Goal: Task Accomplishment & Management: Use online tool/utility

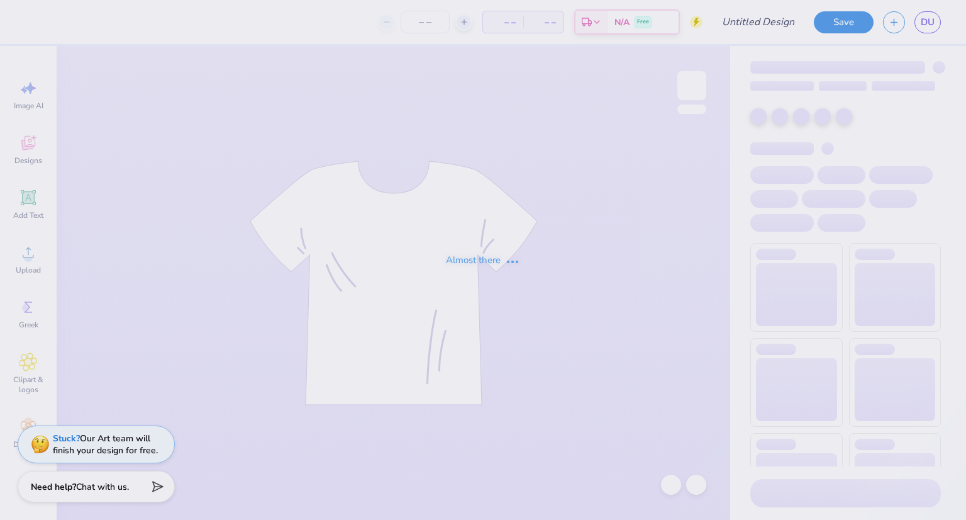
type input "dodgeball 3"
type input "500"
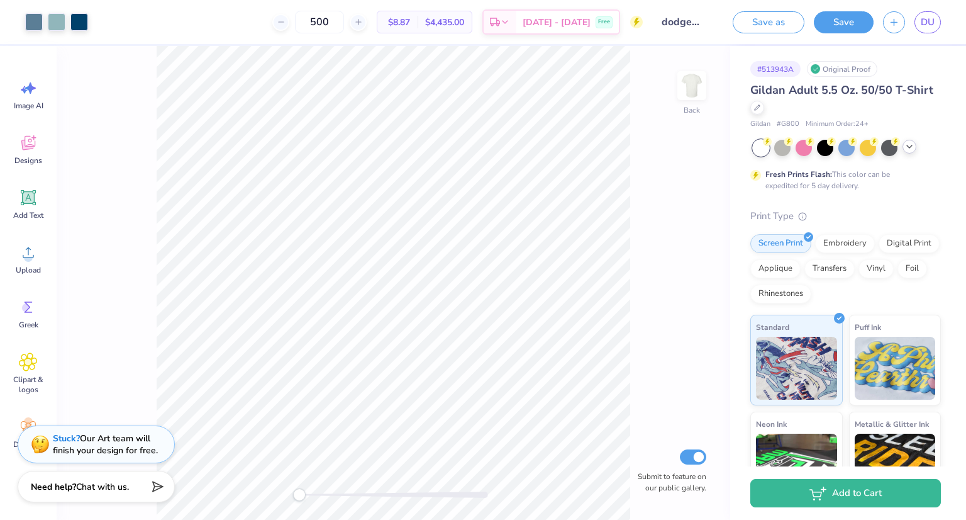
click at [907, 145] on icon at bounding box center [910, 147] width 10 height 10
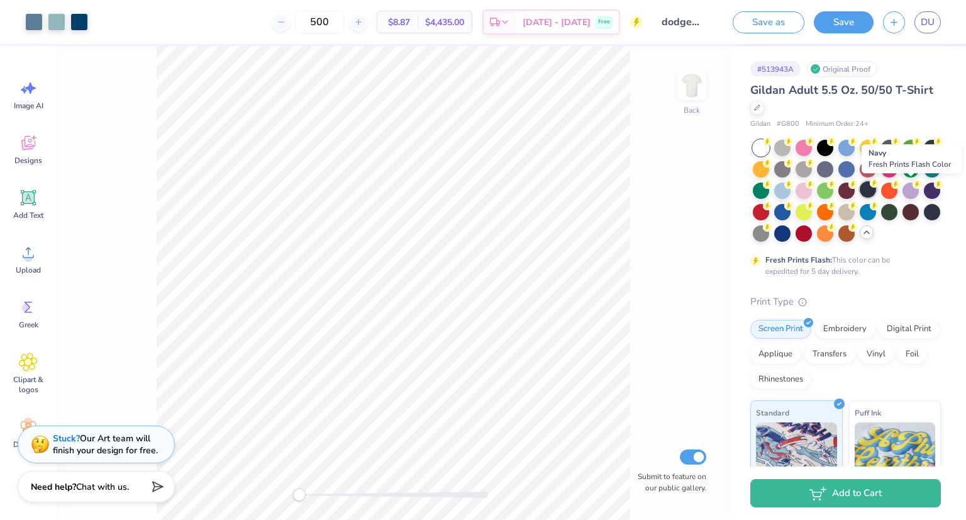
click at [876, 189] on div at bounding box center [868, 189] width 16 height 16
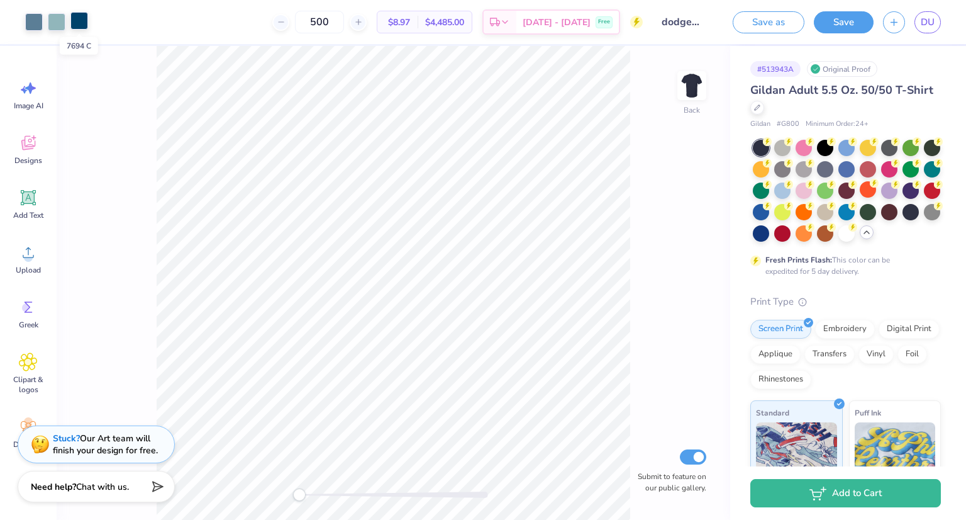
click at [79, 24] on div at bounding box center [79, 21] width 18 height 18
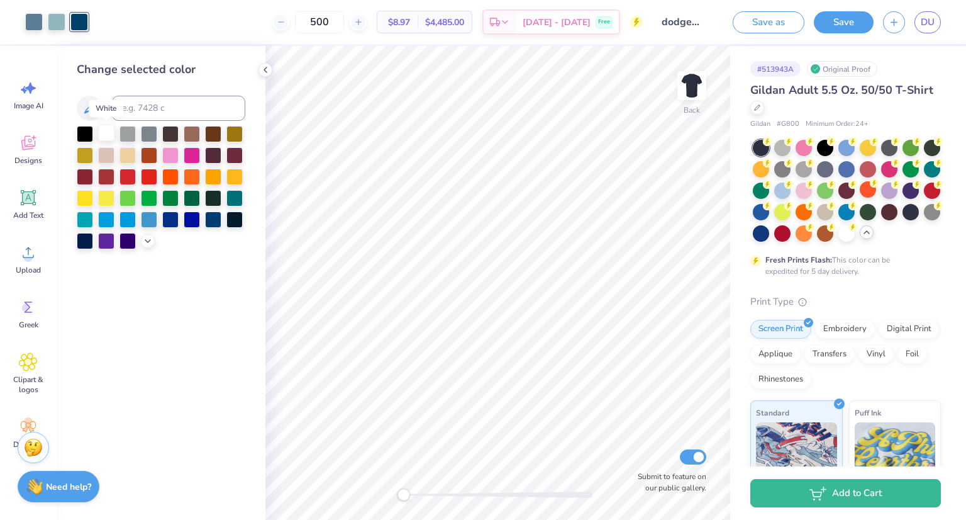
click at [107, 134] on div at bounding box center [106, 133] width 16 height 16
click at [233, 218] on div at bounding box center [235, 218] width 16 height 16
click at [147, 244] on icon at bounding box center [148, 240] width 10 height 10
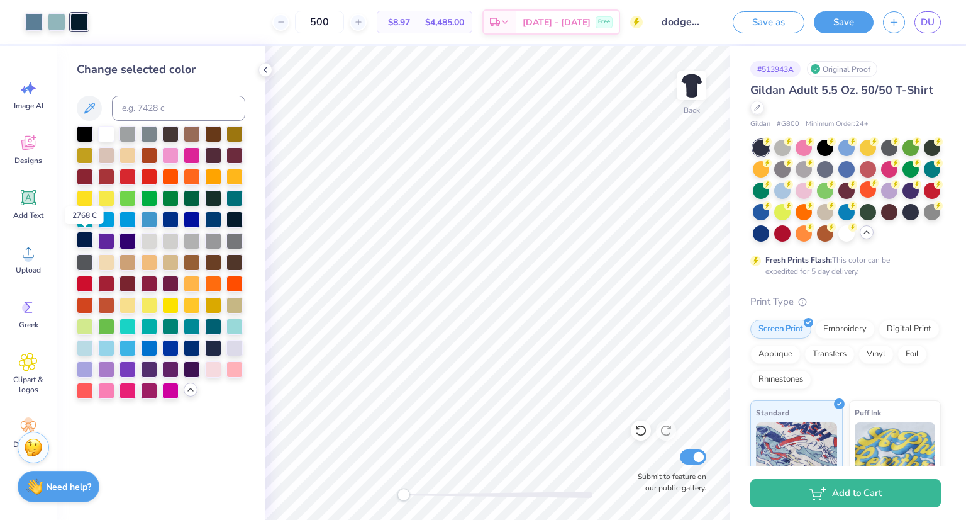
click at [87, 242] on div at bounding box center [85, 240] width 16 height 16
click at [55, 25] on div at bounding box center [57, 21] width 18 height 18
click at [31, 19] on div at bounding box center [34, 21] width 18 height 18
click at [107, 134] on div at bounding box center [106, 133] width 16 height 16
click at [640, 430] on icon at bounding box center [641, 430] width 13 height 13
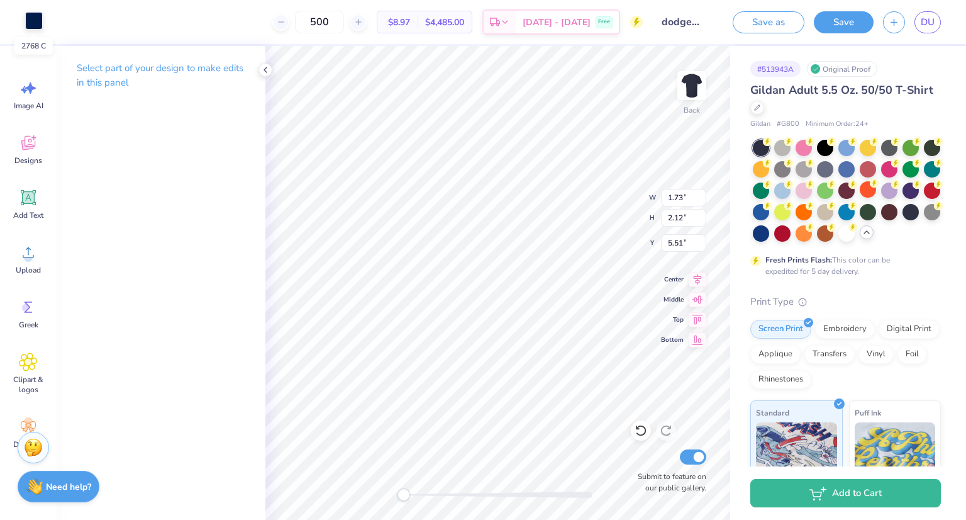
click at [35, 22] on div at bounding box center [34, 21] width 18 height 18
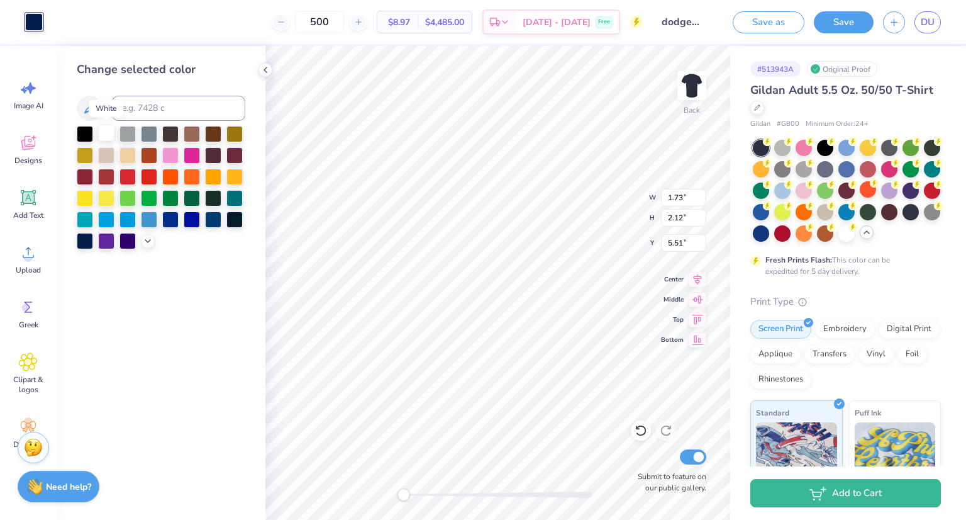
click at [106, 134] on div at bounding box center [106, 133] width 16 height 16
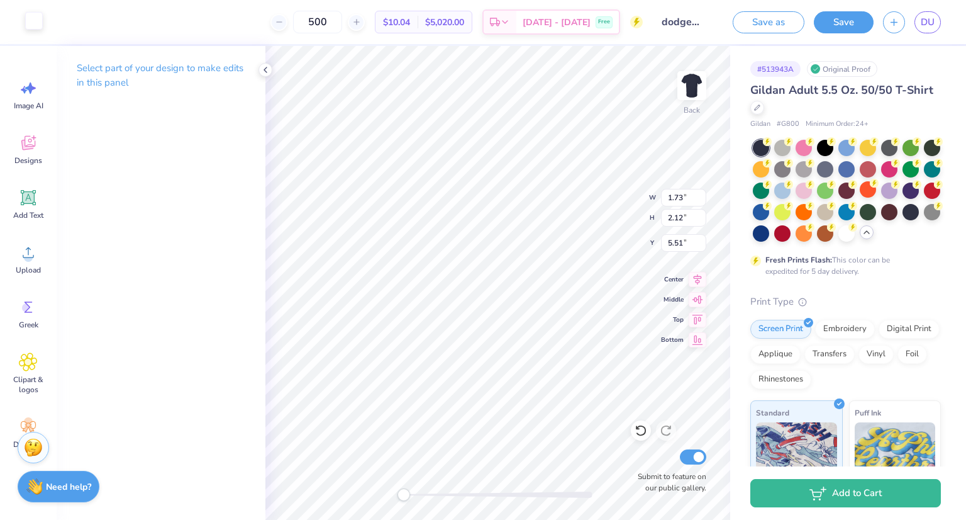
click at [30, 28] on div at bounding box center [34, 21] width 18 height 18
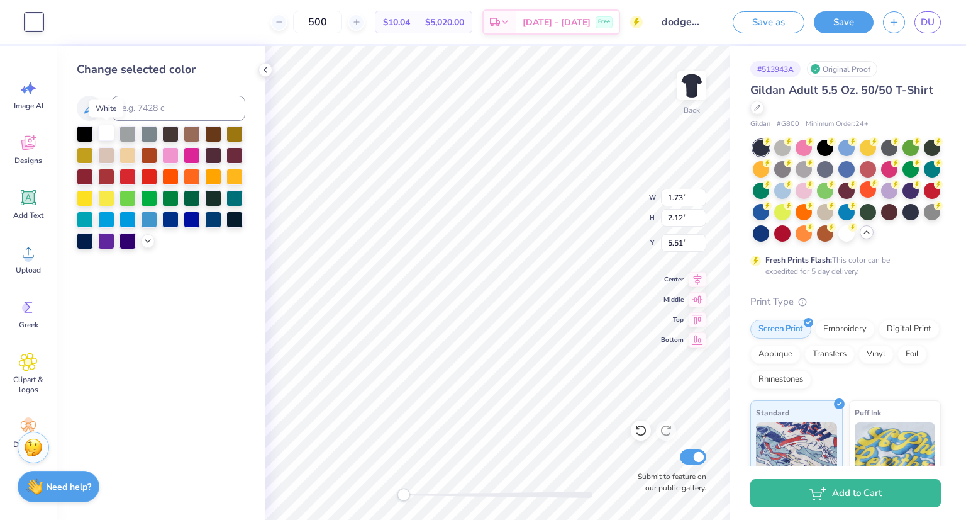
click at [107, 136] on div at bounding box center [106, 133] width 16 height 16
type input "5.98"
type input "1.45"
type input "7.94"
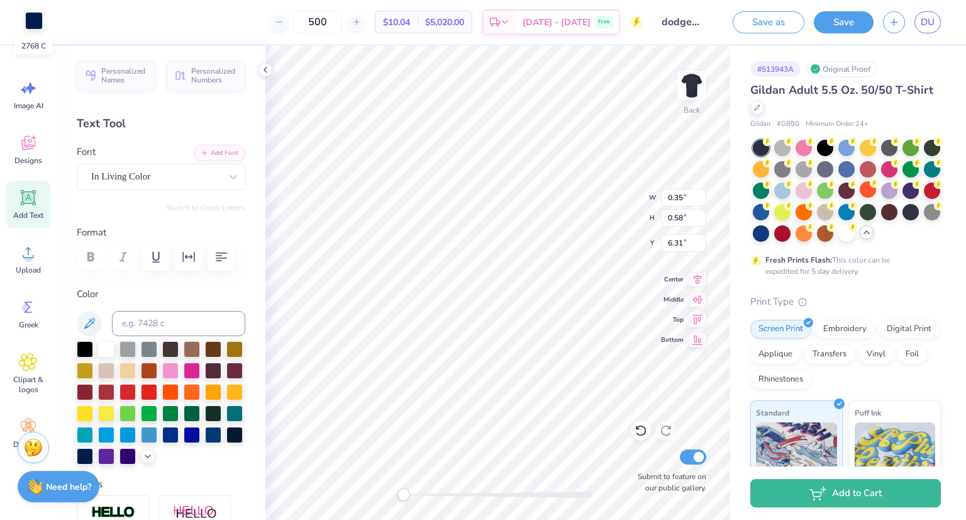
click at [35, 21] on div at bounding box center [34, 21] width 18 height 18
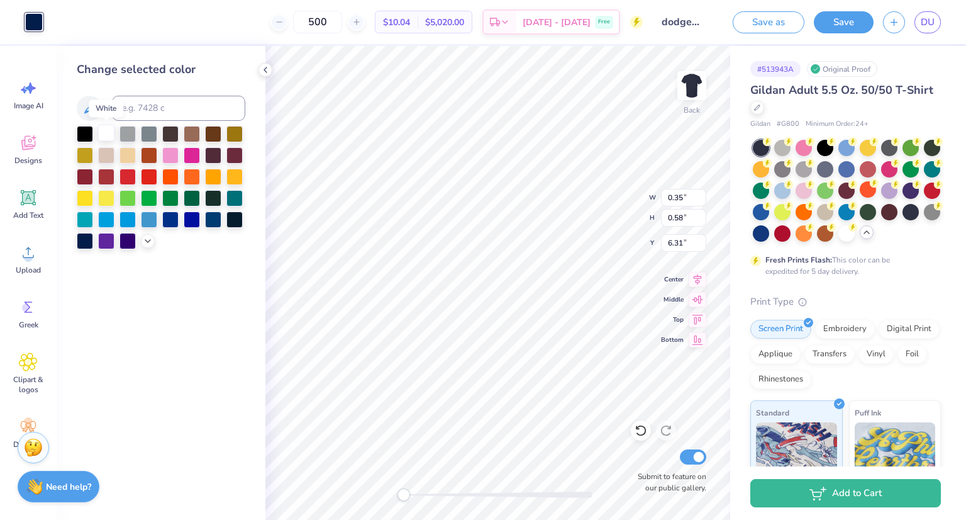
click at [102, 130] on div at bounding box center [106, 133] width 16 height 16
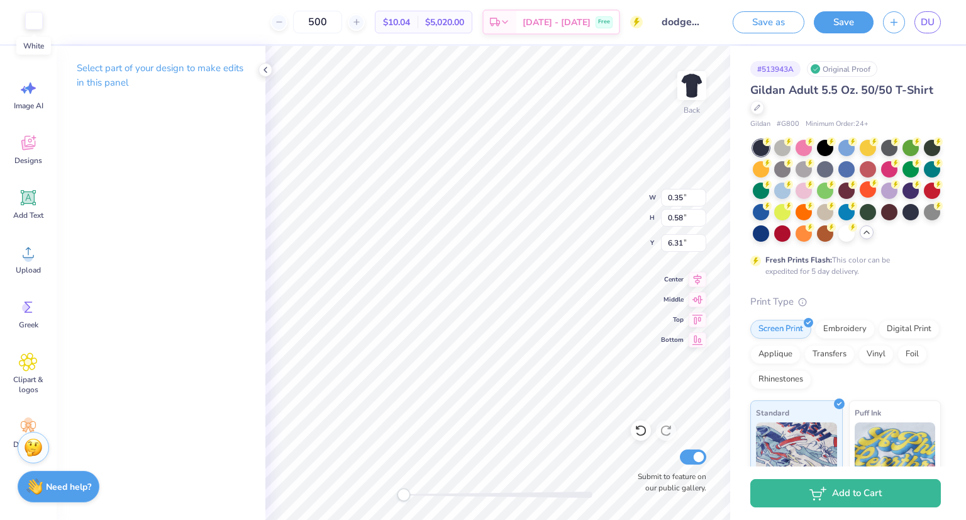
click at [36, 21] on div at bounding box center [34, 21] width 18 height 18
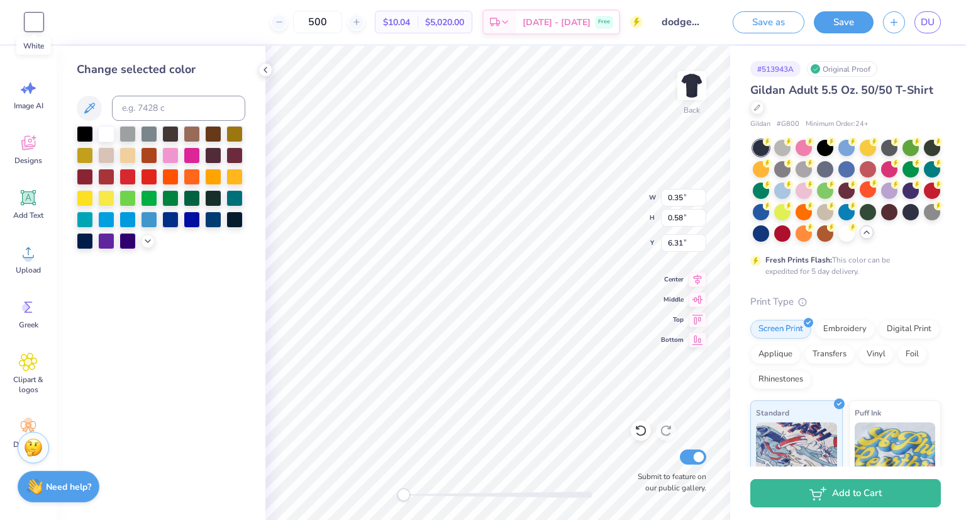
click at [36, 21] on div at bounding box center [34, 22] width 18 height 18
click at [107, 137] on div at bounding box center [106, 133] width 16 height 16
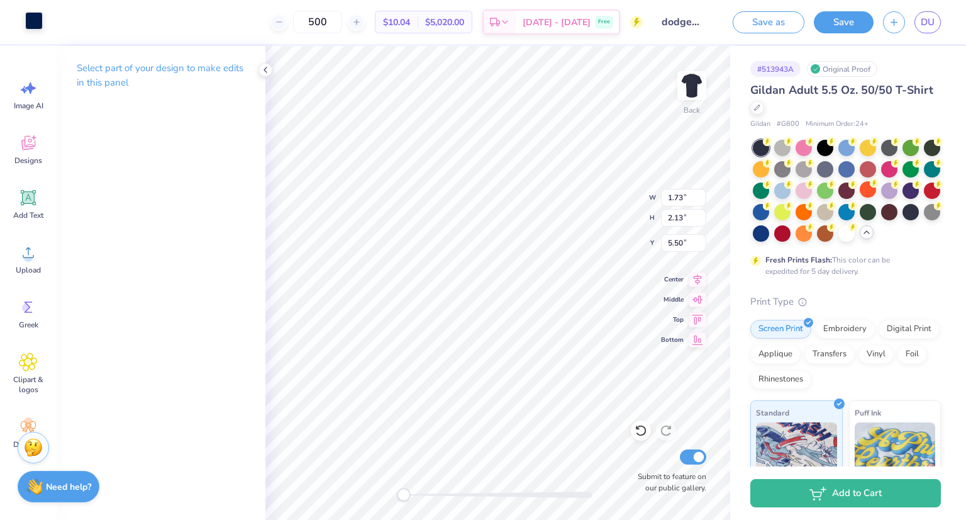
click at [40, 23] on div at bounding box center [34, 21] width 18 height 18
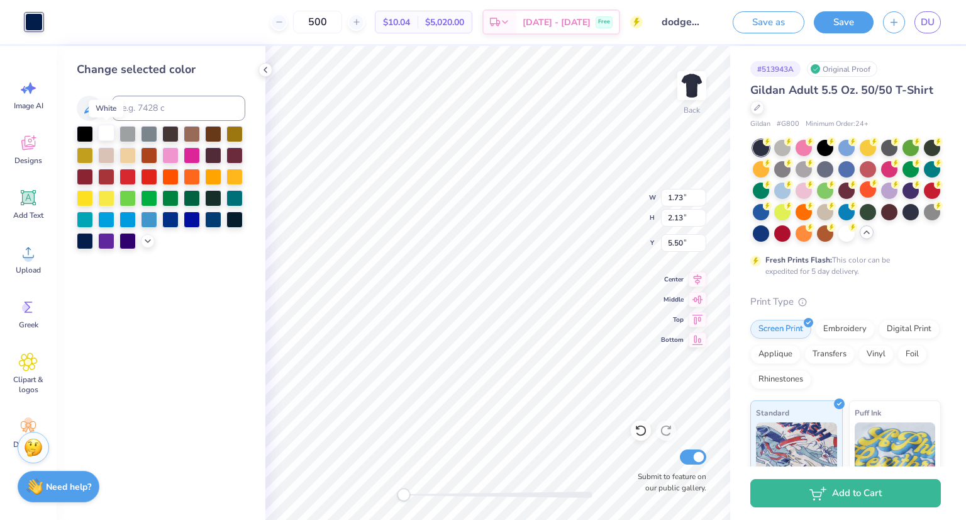
click at [108, 135] on div at bounding box center [106, 133] width 16 height 16
click at [103, 129] on div at bounding box center [106, 133] width 16 height 16
click at [109, 136] on div at bounding box center [106, 133] width 16 height 16
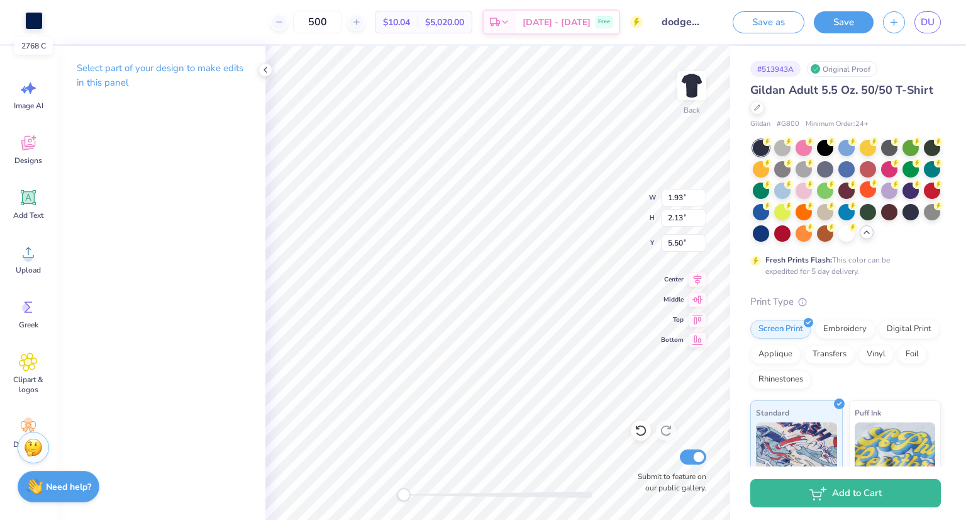
click at [36, 26] on div at bounding box center [34, 21] width 18 height 18
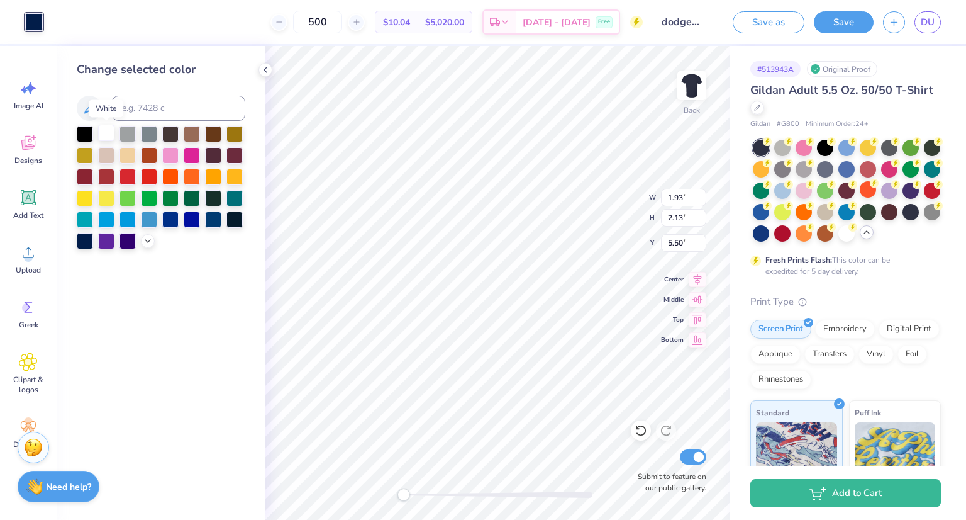
click at [108, 135] on div at bounding box center [106, 133] width 16 height 16
click at [107, 132] on div at bounding box center [106, 133] width 16 height 16
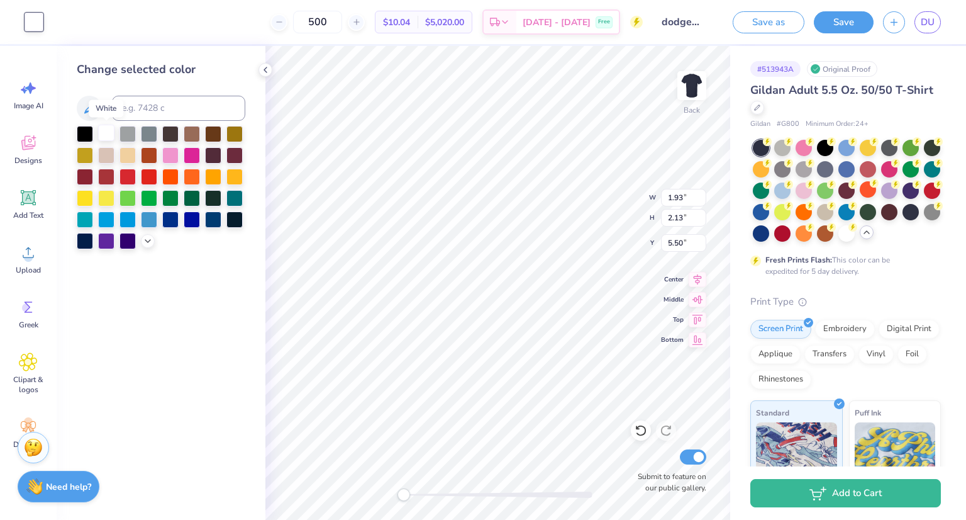
click at [107, 132] on div at bounding box center [106, 133] width 16 height 16
click at [33, 23] on div at bounding box center [34, 22] width 18 height 18
click at [103, 137] on div at bounding box center [106, 133] width 16 height 16
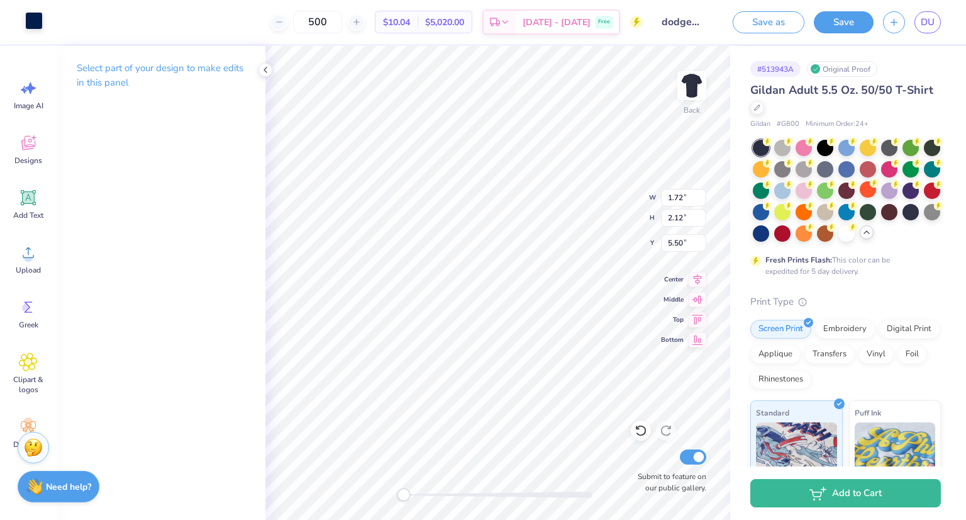
click at [40, 30] on div at bounding box center [34, 21] width 18 height 18
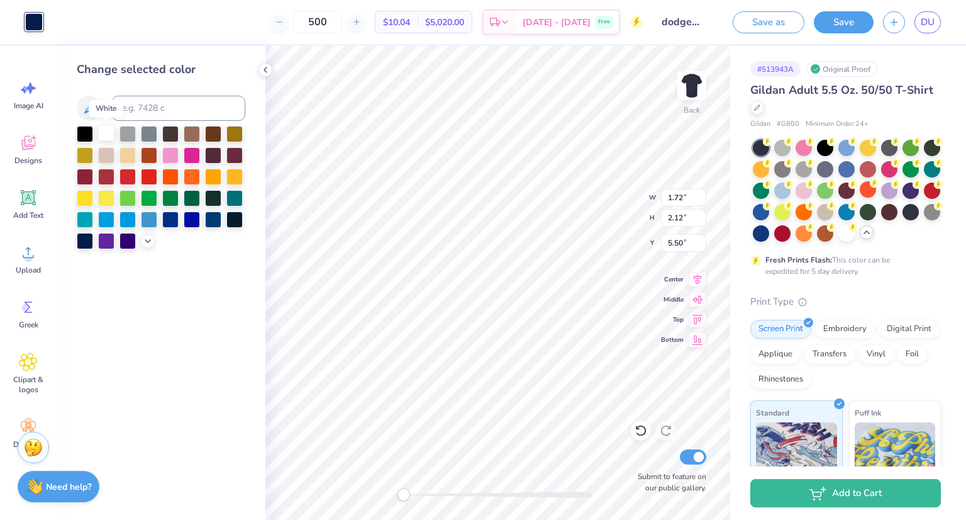
click at [104, 136] on div at bounding box center [106, 133] width 16 height 16
click at [107, 139] on div at bounding box center [106, 133] width 16 height 16
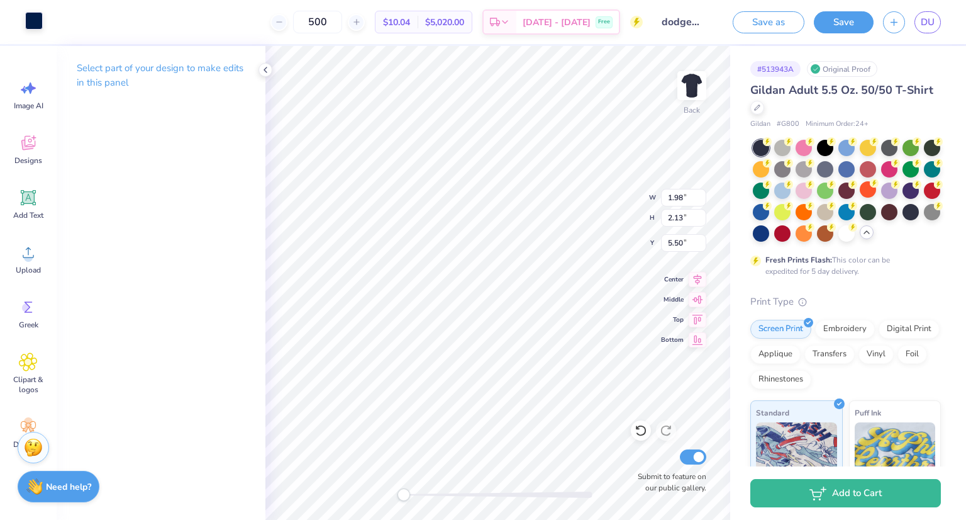
click at [36, 20] on div at bounding box center [34, 21] width 18 height 18
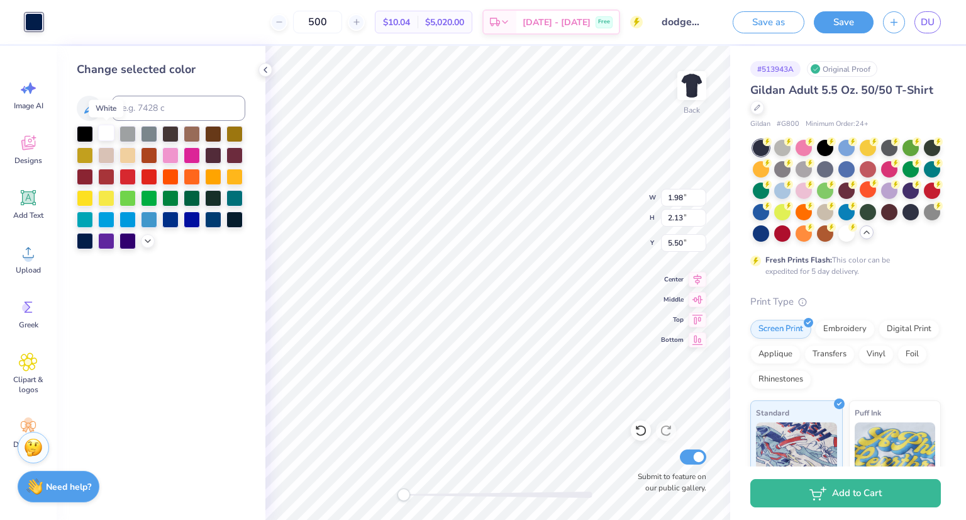
click at [101, 137] on div at bounding box center [106, 133] width 16 height 16
click at [103, 138] on div at bounding box center [106, 133] width 16 height 16
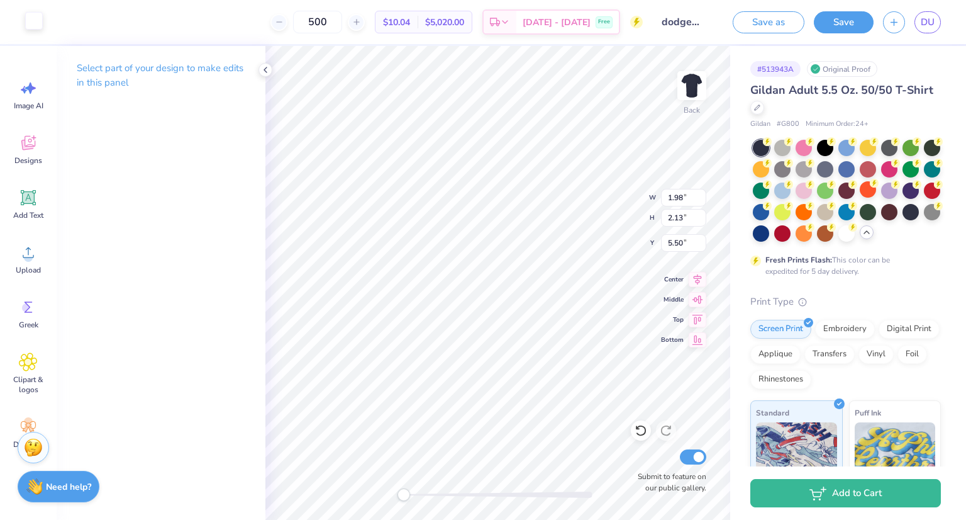
click at [33, 23] on div at bounding box center [34, 21] width 18 height 18
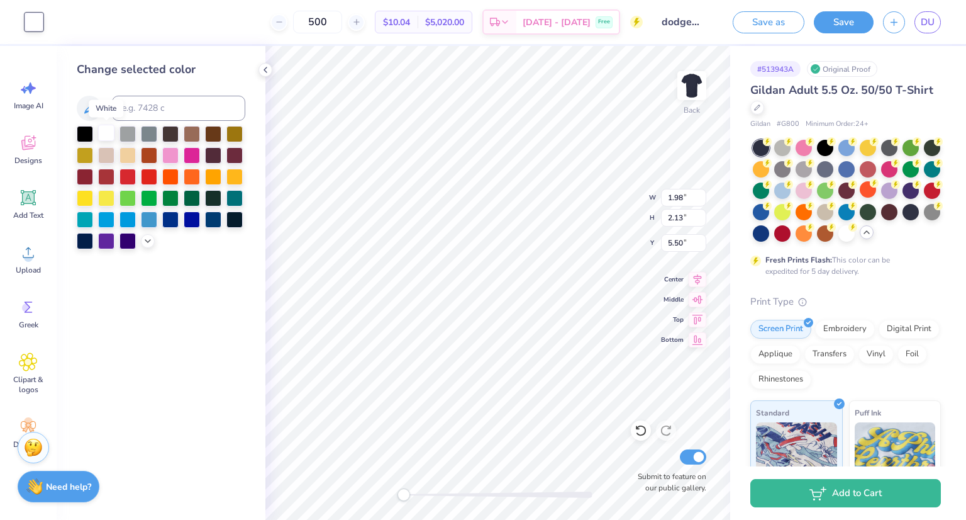
click at [106, 132] on div at bounding box center [106, 133] width 16 height 16
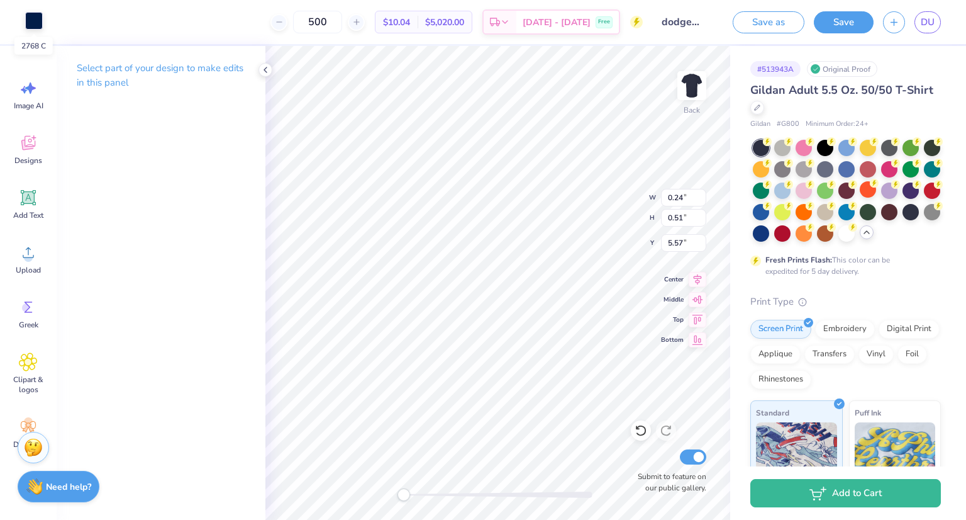
click at [33, 21] on div at bounding box center [34, 21] width 18 height 18
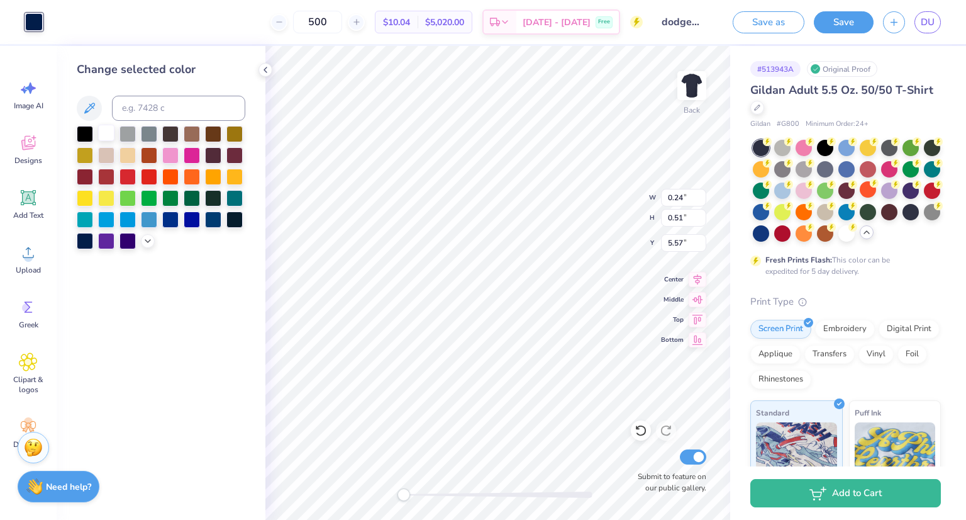
click at [104, 134] on div at bounding box center [106, 133] width 16 height 16
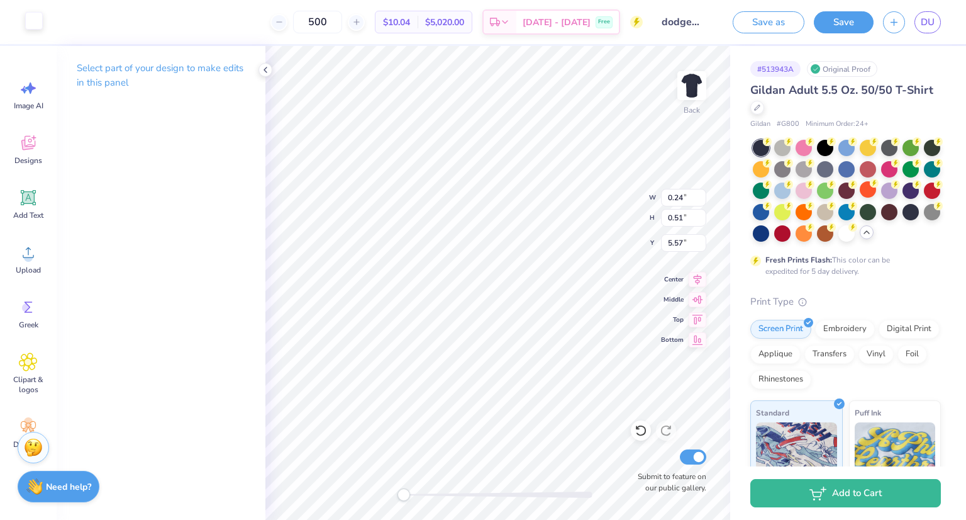
click at [37, 25] on div at bounding box center [34, 21] width 18 height 18
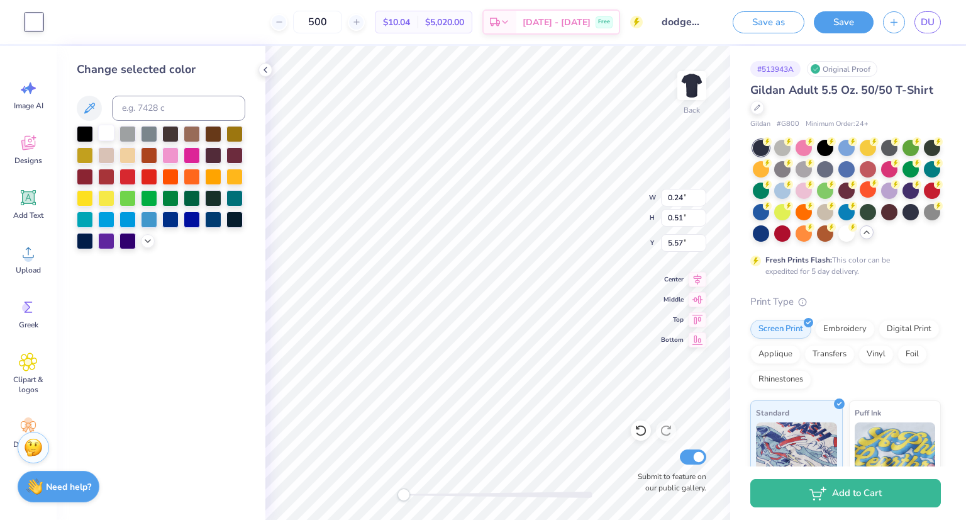
click at [106, 131] on div at bounding box center [106, 133] width 16 height 16
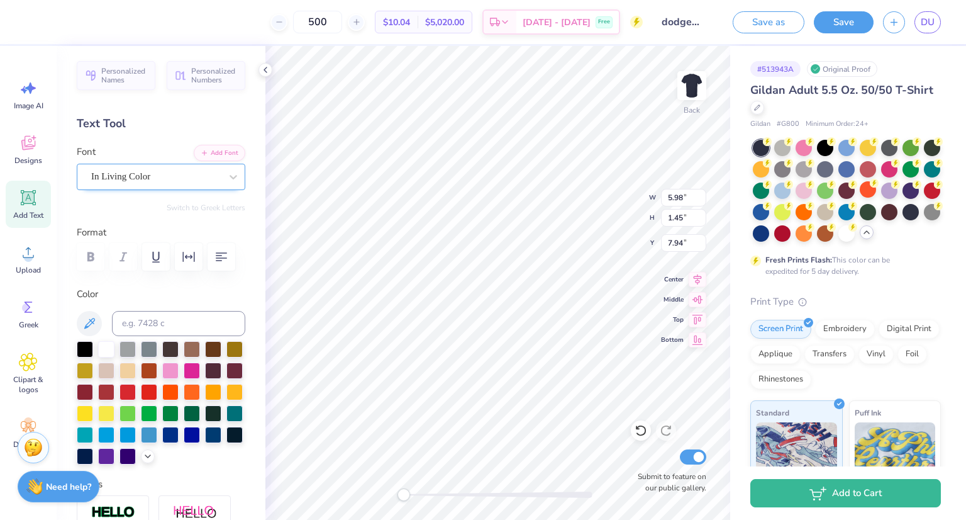
click at [174, 176] on div "In Living Color" at bounding box center [156, 177] width 132 height 20
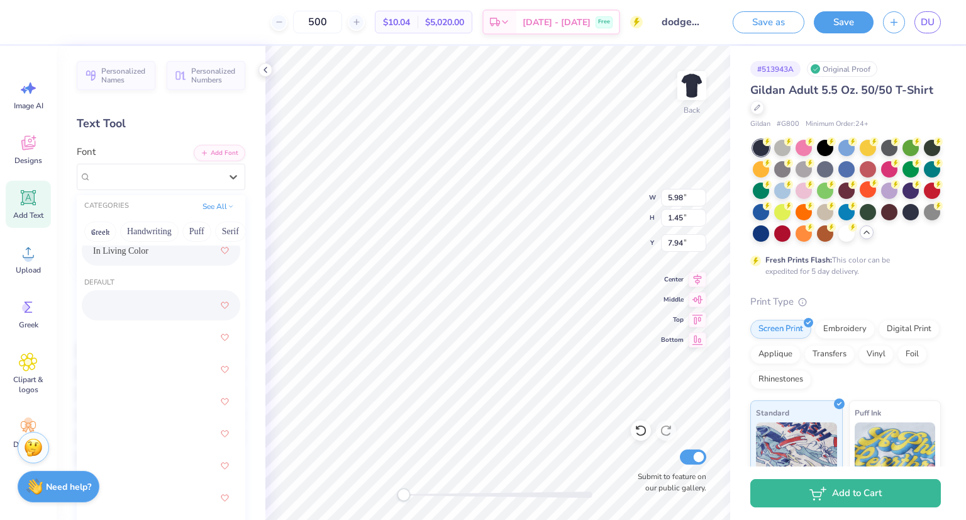
scroll to position [98, 0]
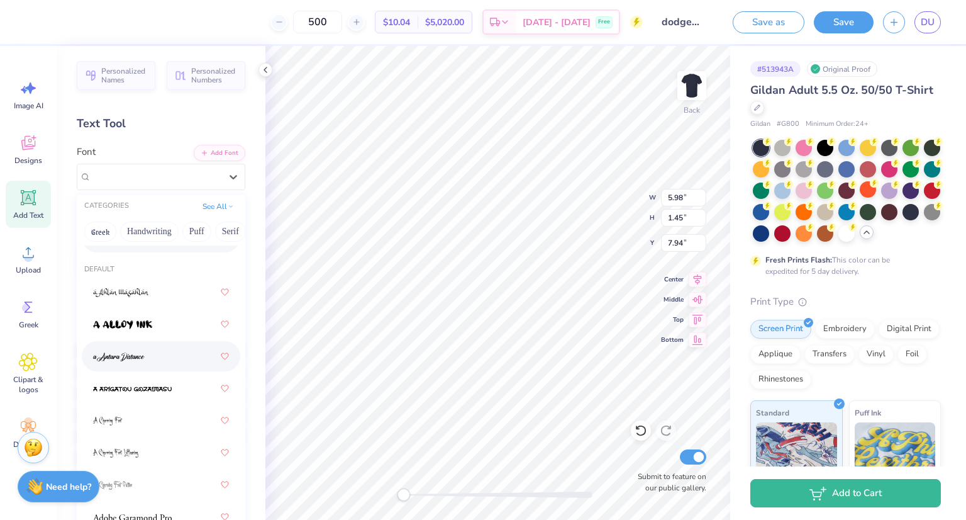
click at [125, 359] on img at bounding box center [119, 356] width 52 height 9
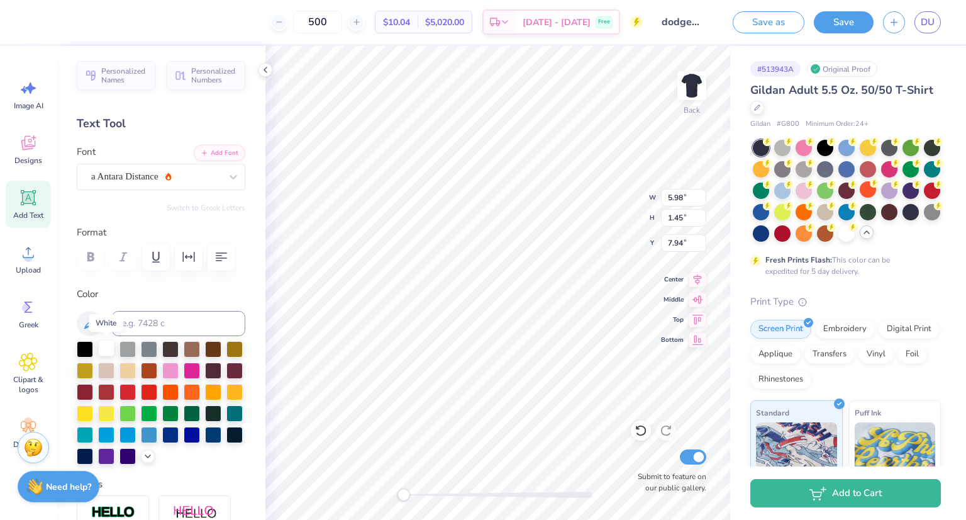
click at [106, 349] on div at bounding box center [106, 348] width 16 height 16
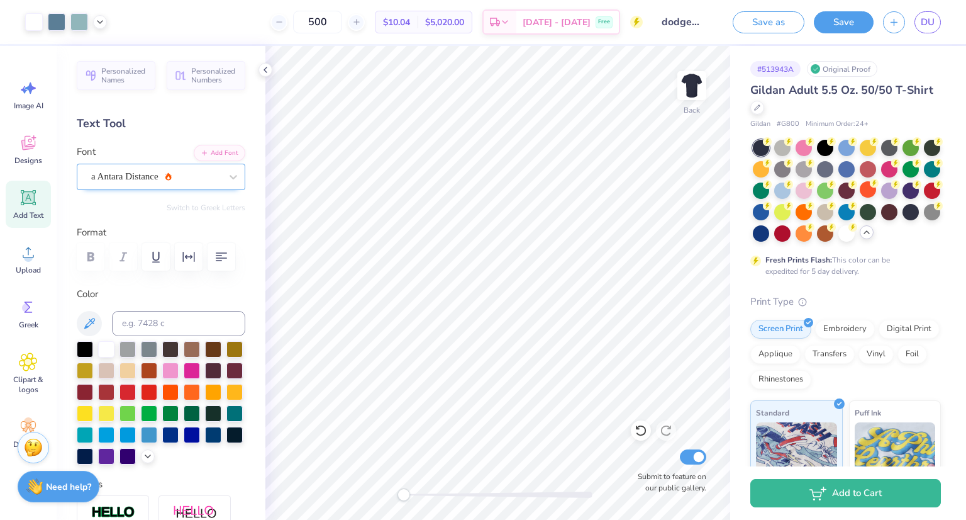
click at [189, 181] on div "a Antara Distance" at bounding box center [156, 177] width 132 height 20
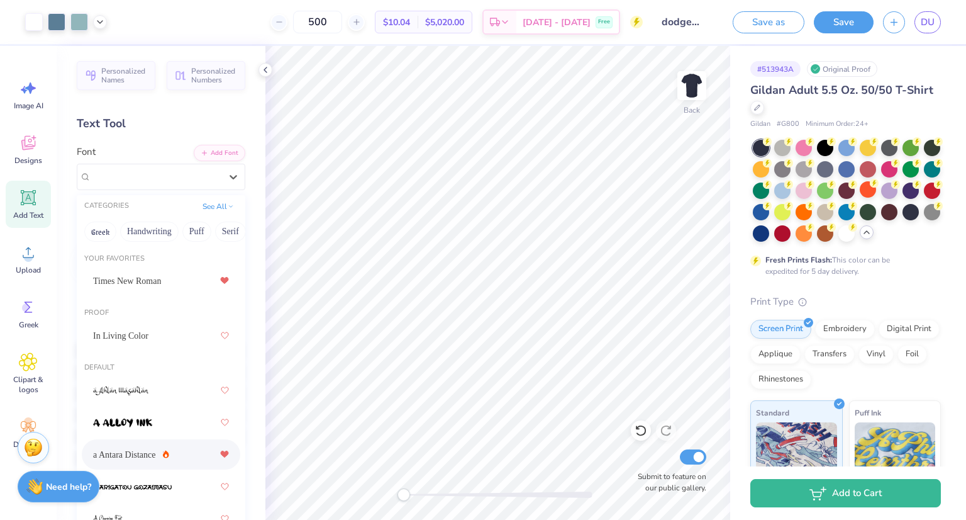
click at [220, 448] on div at bounding box center [224, 454] width 9 height 23
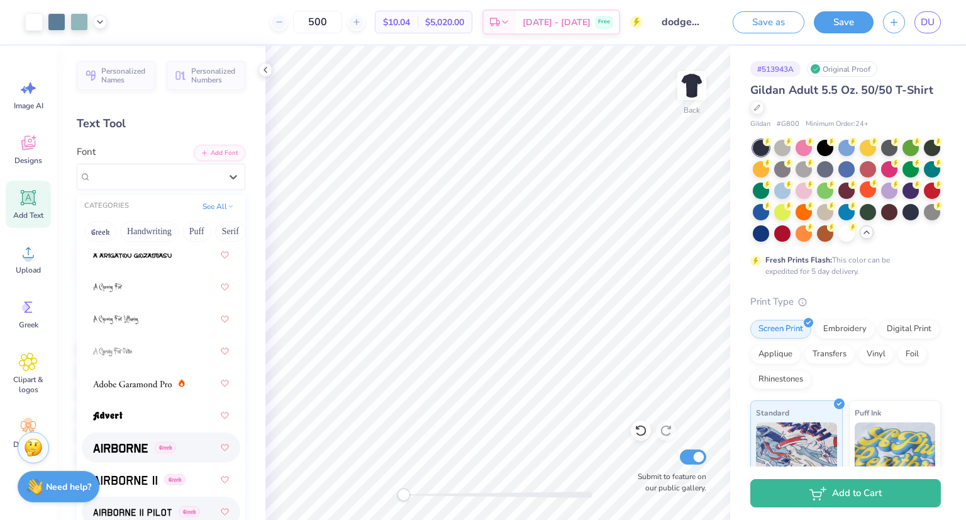
scroll to position [452, 0]
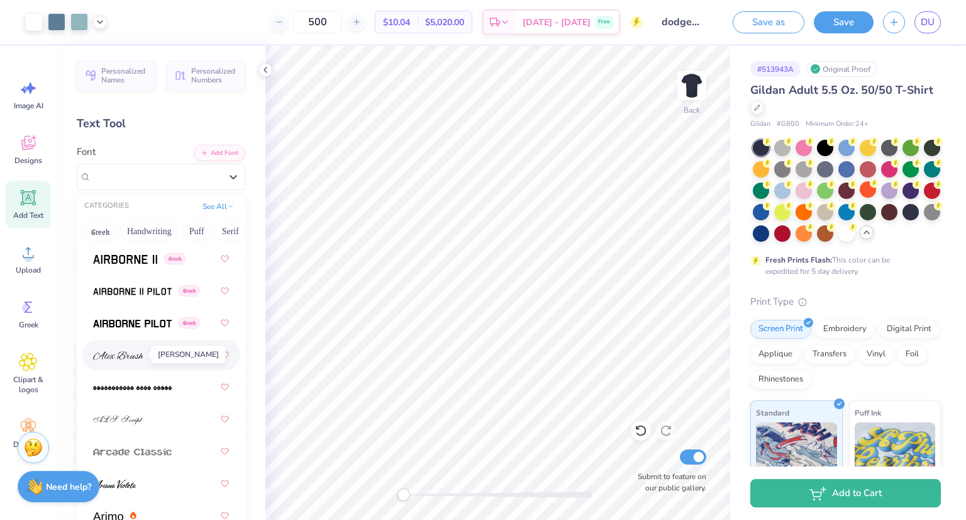
click at [131, 354] on img at bounding box center [118, 355] width 50 height 9
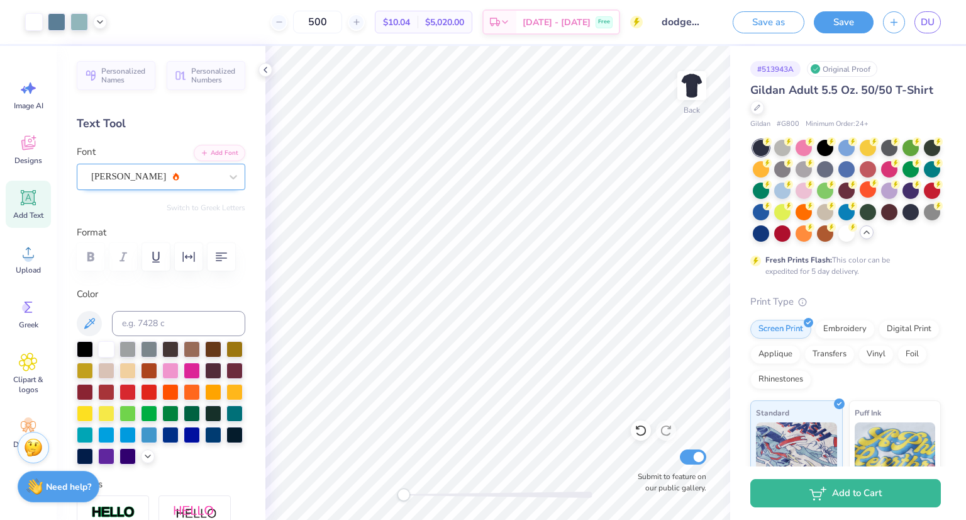
click at [193, 182] on div "[PERSON_NAME]" at bounding box center [156, 177] width 132 height 20
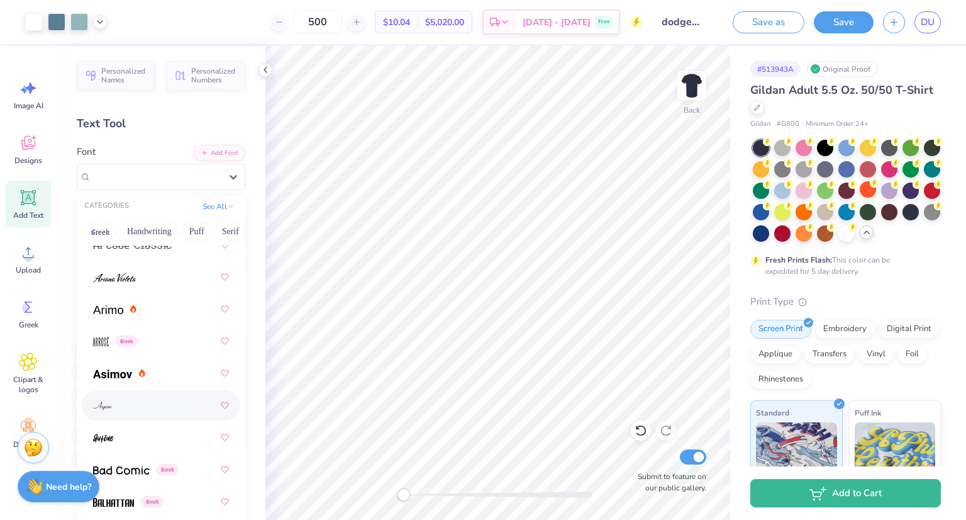
scroll to position [666, 0]
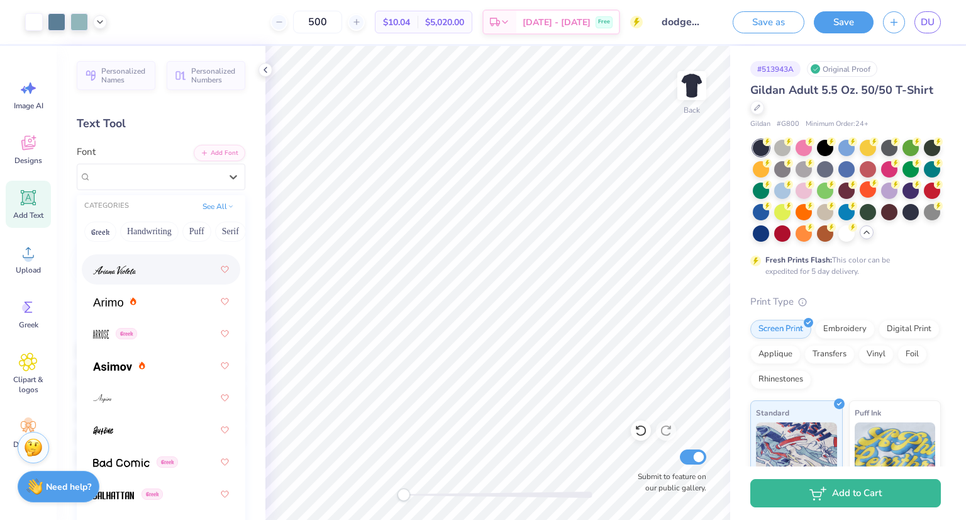
click at [137, 267] on div at bounding box center [161, 269] width 136 height 23
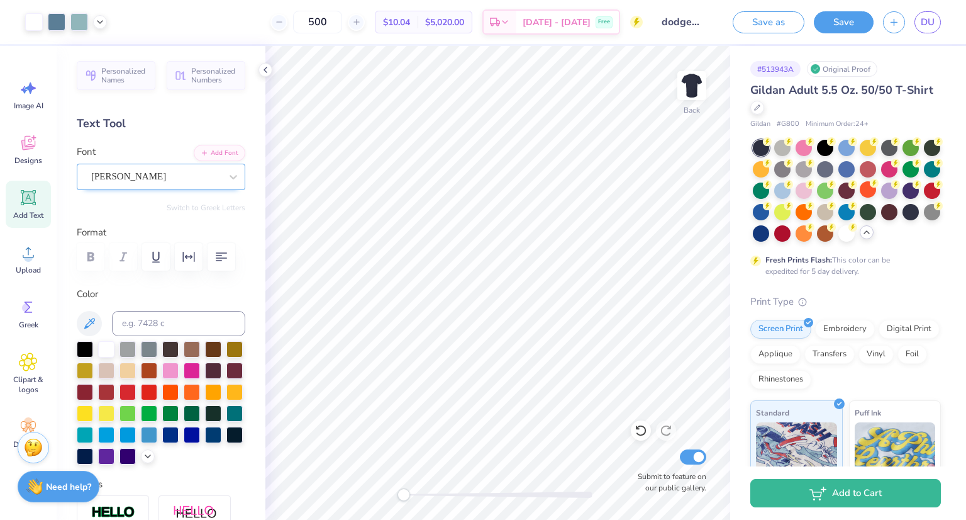
click at [151, 179] on div "[PERSON_NAME]" at bounding box center [156, 177] width 132 height 20
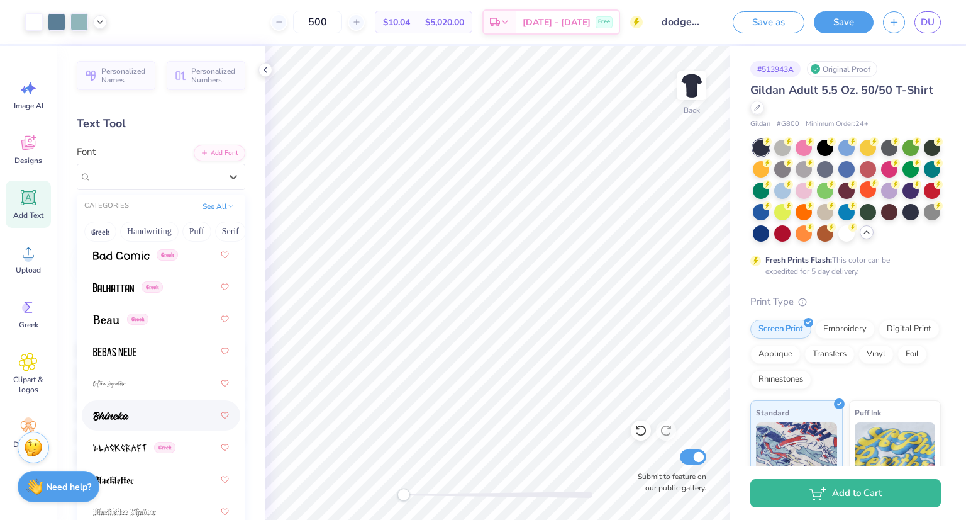
scroll to position [873, 0]
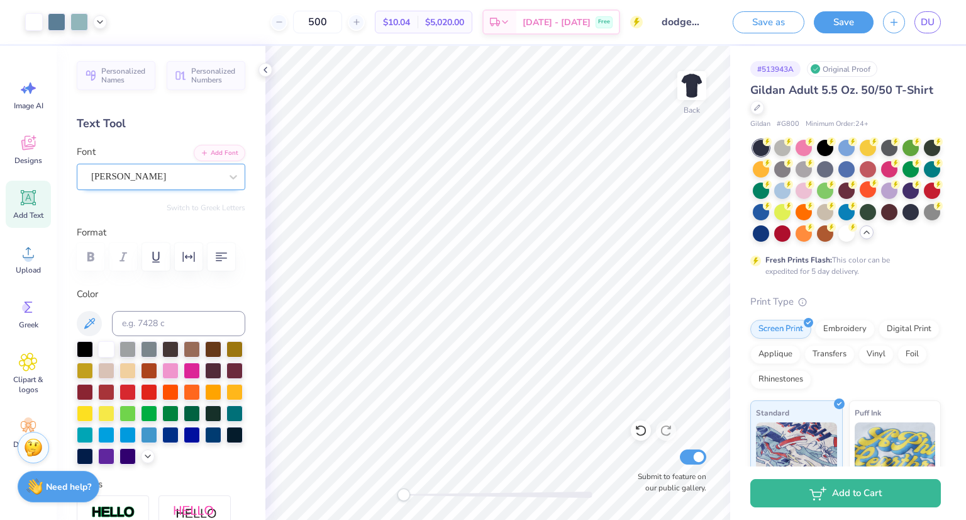
click at [158, 182] on div "[PERSON_NAME]" at bounding box center [156, 177] width 132 height 20
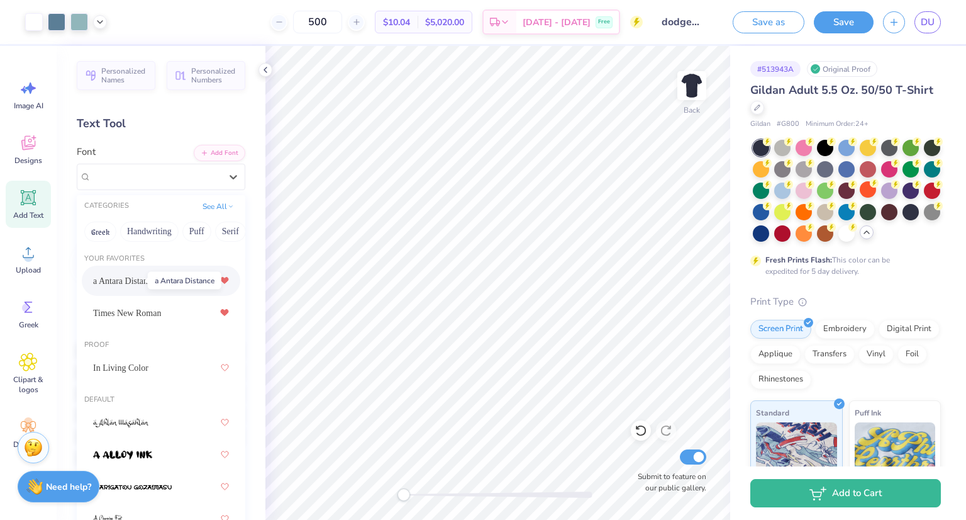
click at [120, 279] on span "a Antara Distance" at bounding box center [124, 280] width 63 height 13
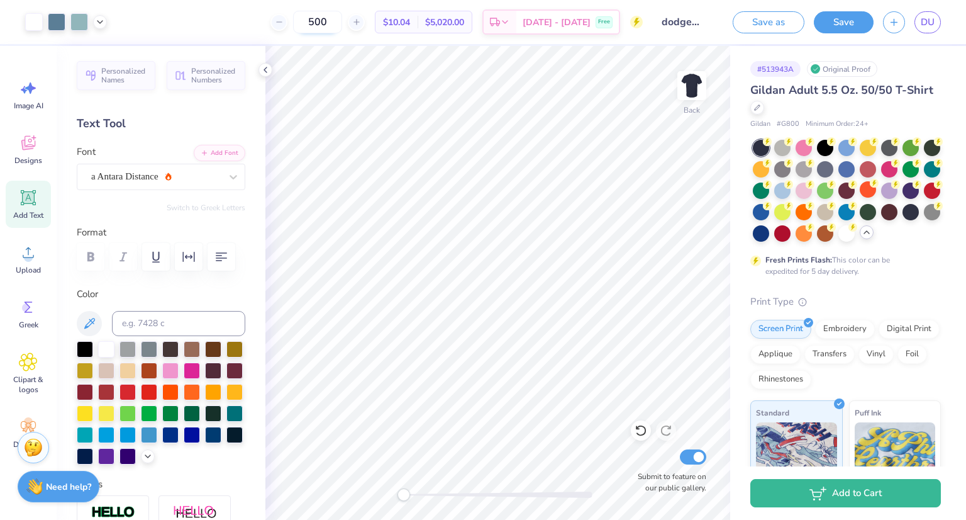
click at [342, 21] on input "500" at bounding box center [317, 22] width 49 height 23
type input "5"
type input "6"
type input "500"
click at [760, 106] on icon at bounding box center [757, 106] width 5 height 5
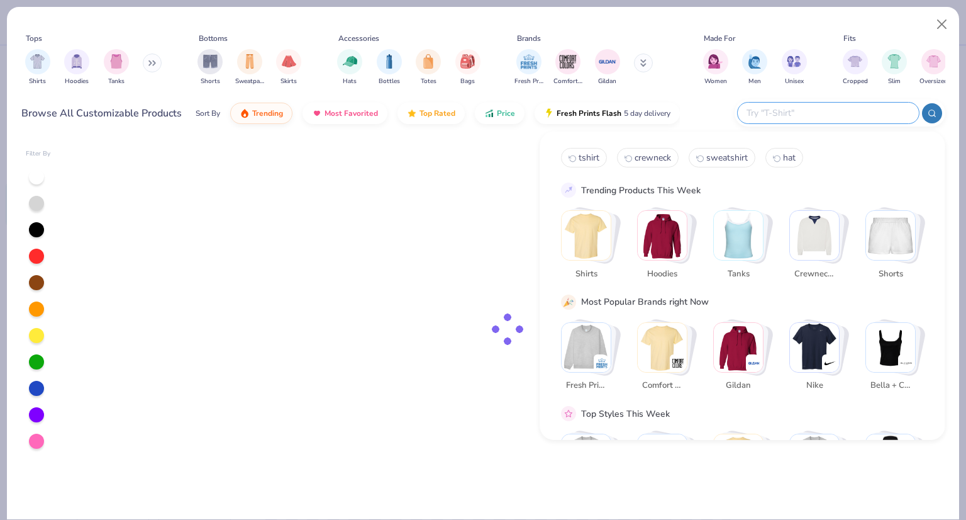
click at [830, 109] on input "text" at bounding box center [828, 113] width 165 height 14
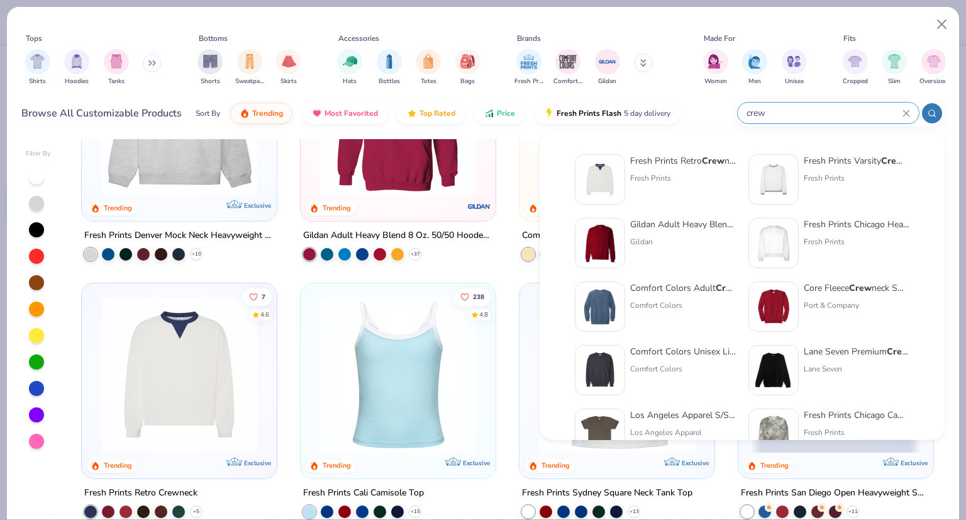
scroll to position [174, 0]
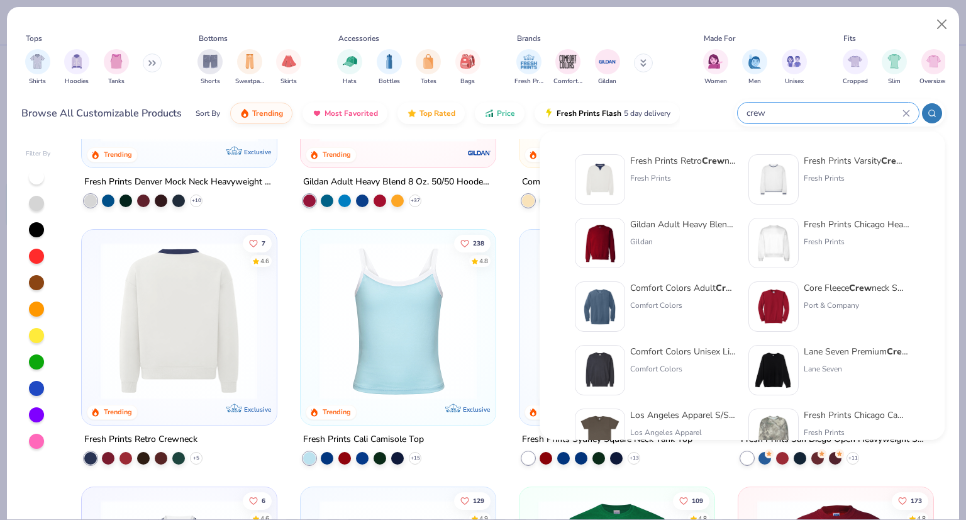
type input "crew"
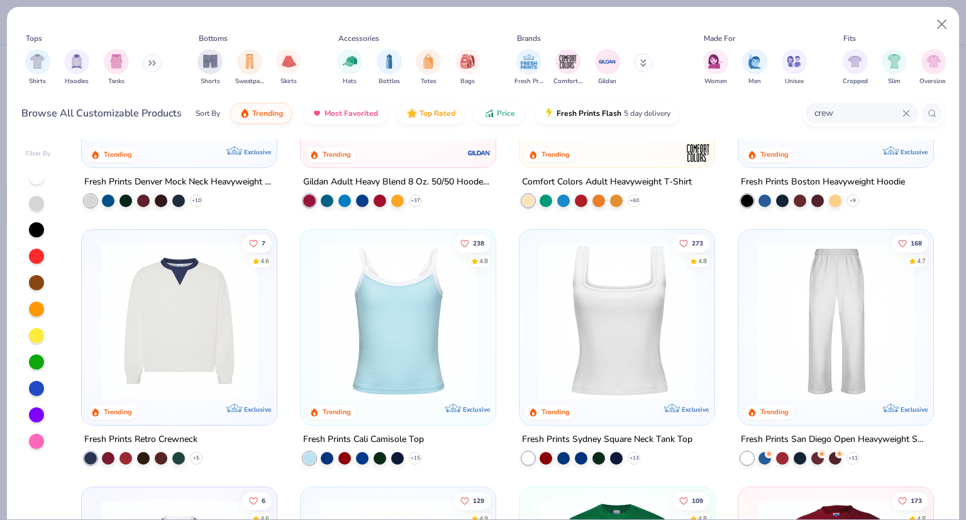
click at [116, 437] on div "Fresh Prints Retro Crewneck" at bounding box center [140, 439] width 113 height 16
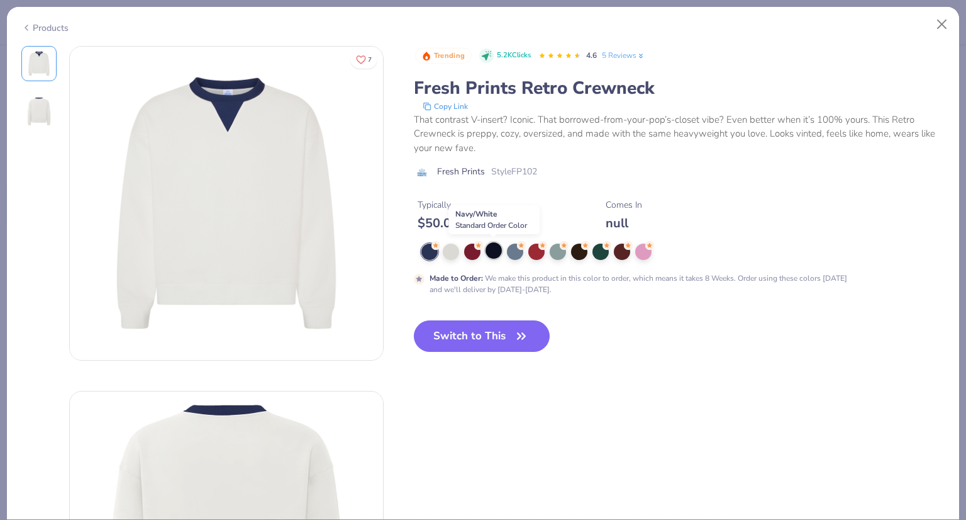
click at [500, 250] on div at bounding box center [494, 250] width 16 height 16
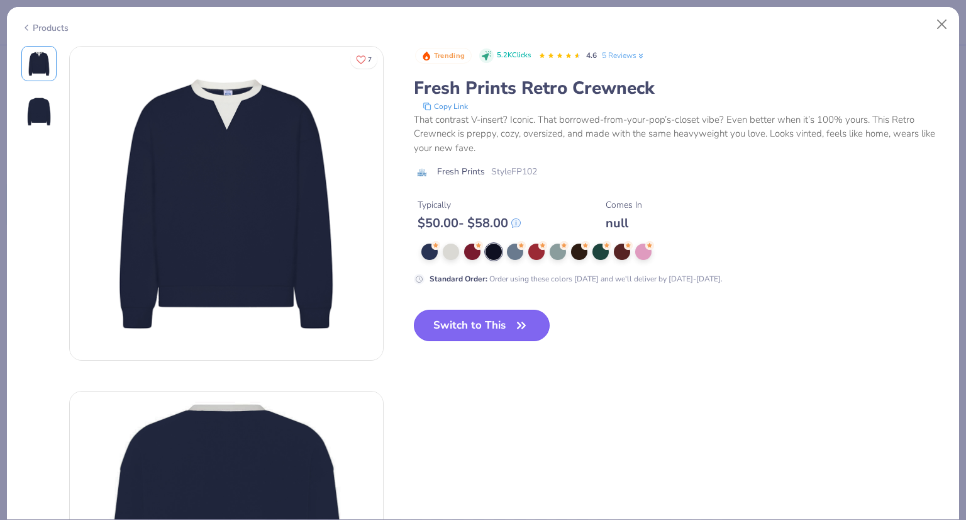
click at [489, 327] on button "Switch to This" at bounding box center [482, 325] width 137 height 31
click at [506, 322] on button "Switch to This" at bounding box center [482, 325] width 137 height 31
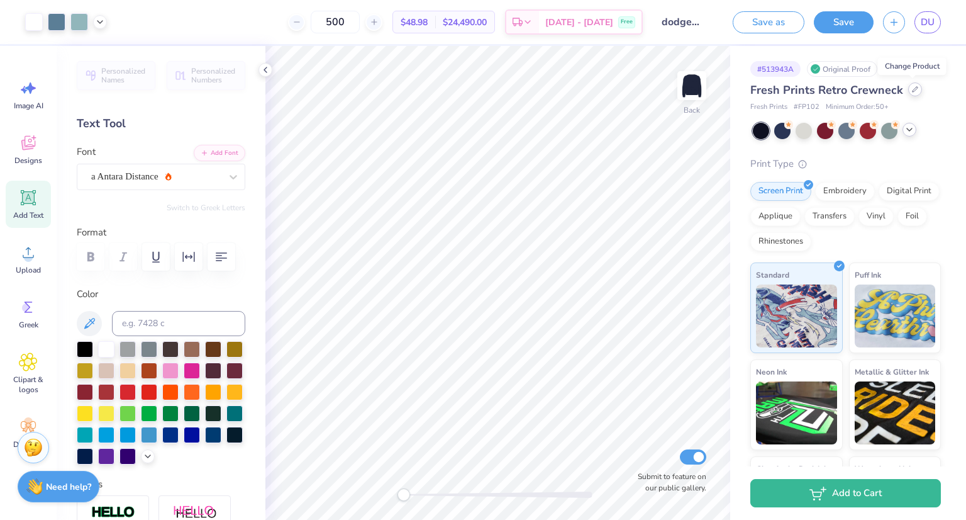
click at [916, 89] on icon at bounding box center [915, 89] width 6 height 6
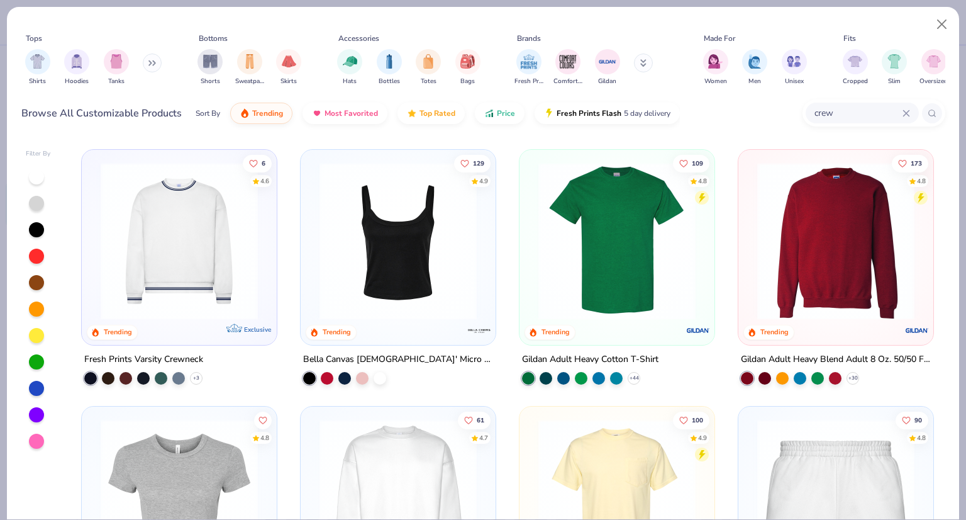
scroll to position [511, 0]
click at [108, 375] on div at bounding box center [108, 376] width 13 height 13
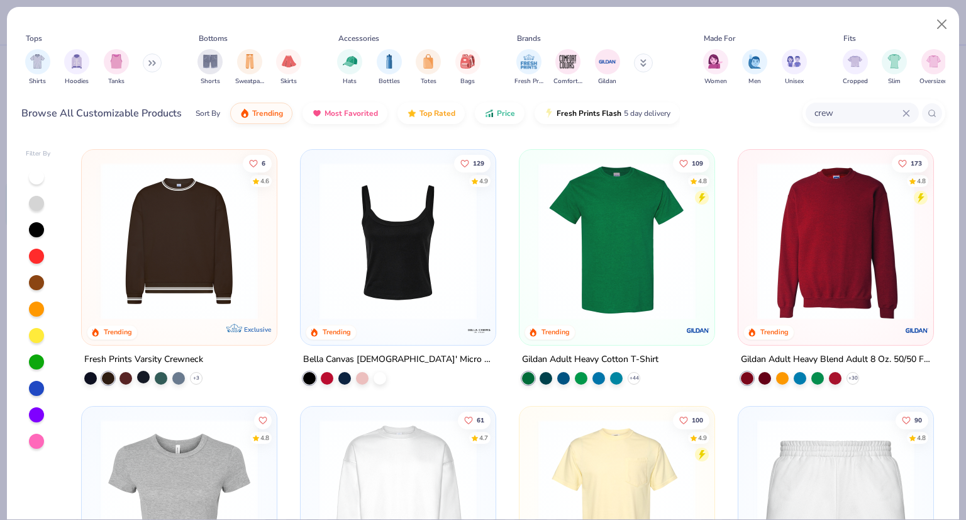
click at [138, 376] on div at bounding box center [143, 376] width 13 height 13
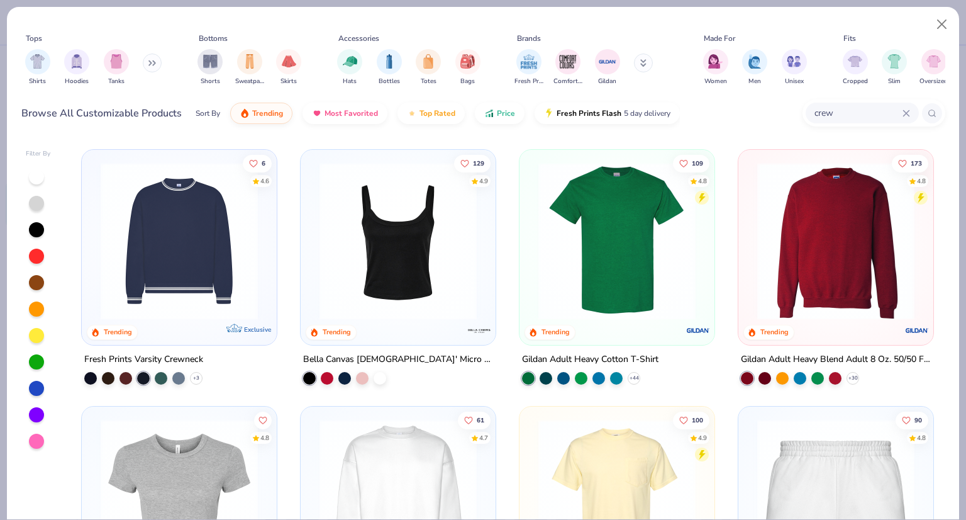
click at [186, 291] on img at bounding box center [179, 240] width 170 height 157
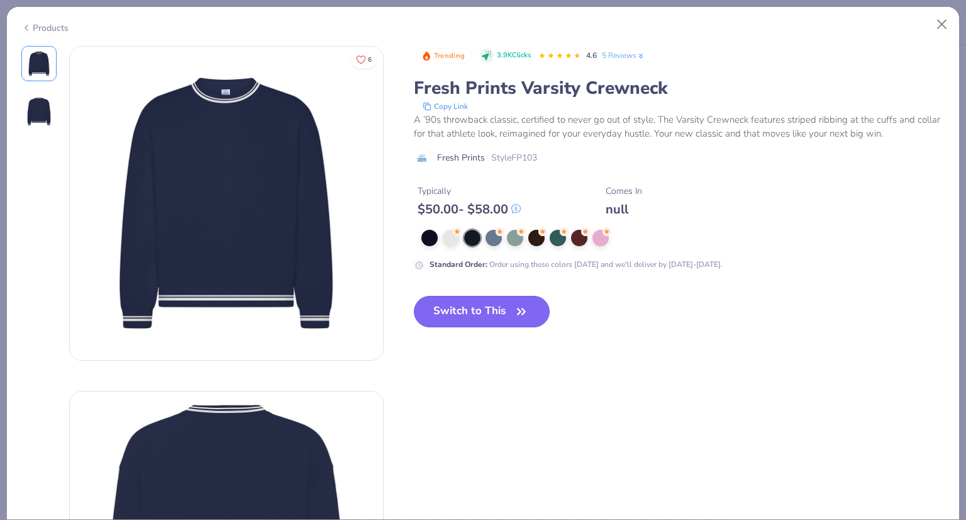
click at [478, 312] on button "Switch to This" at bounding box center [482, 311] width 137 height 31
click at [524, 306] on icon "button" at bounding box center [522, 312] width 18 height 18
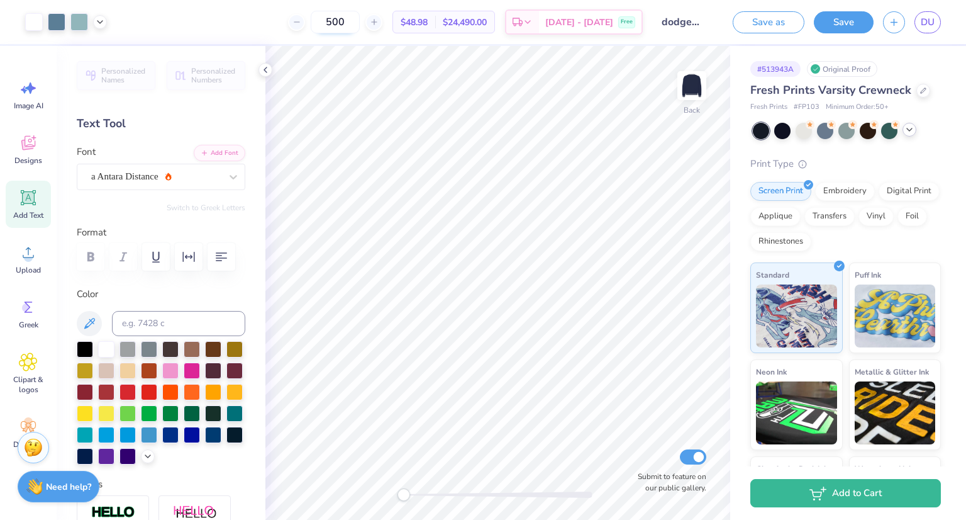
drag, startPoint x: 364, startPoint y: 21, endPoint x: 342, endPoint y: 21, distance: 21.4
click at [342, 21] on input "500" at bounding box center [335, 22] width 49 height 23
type input "100"
click at [922, 91] on icon at bounding box center [924, 89] width 6 height 6
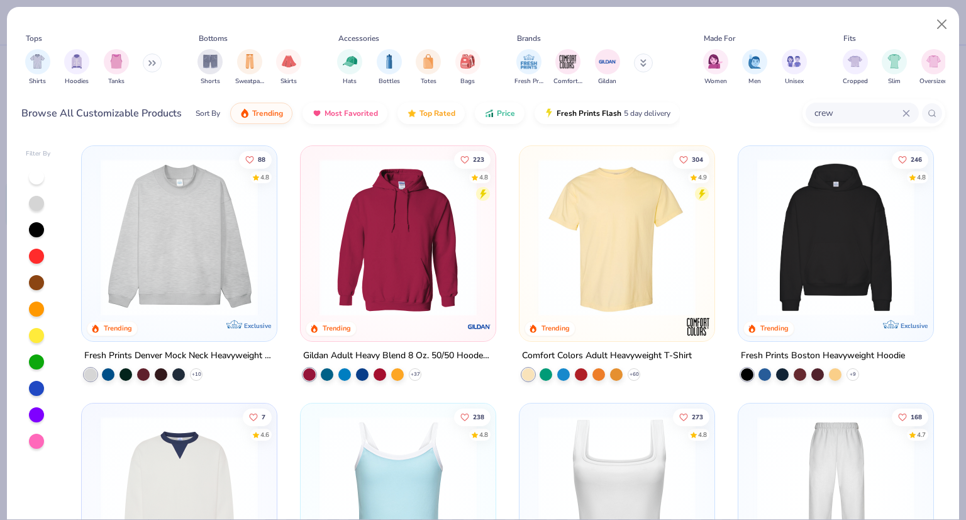
click at [856, 121] on div "crew" at bounding box center [862, 113] width 113 height 21
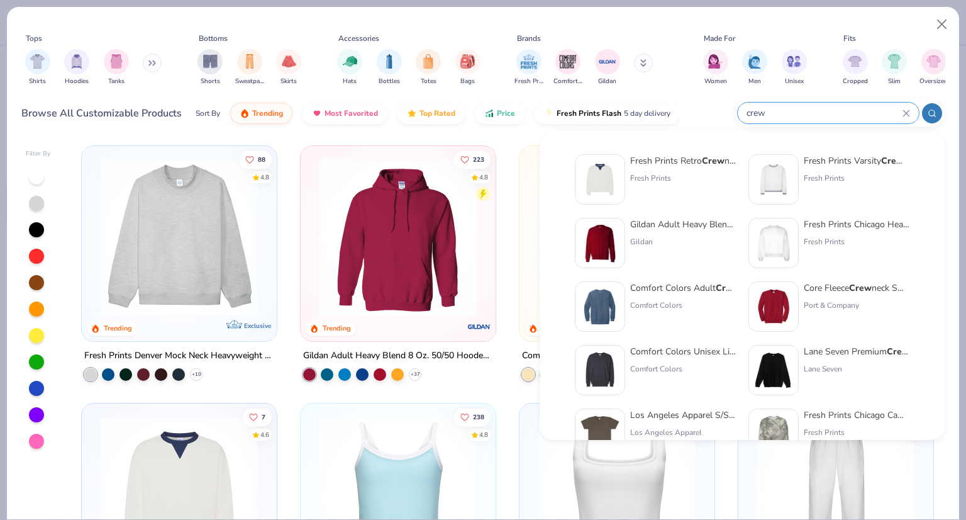
drag, startPoint x: 843, startPoint y: 117, endPoint x: 834, endPoint y: 115, distance: 9.0
click at [834, 115] on input "crew" at bounding box center [824, 113] width 157 height 14
drag, startPoint x: 764, startPoint y: 113, endPoint x: 742, endPoint y: 114, distance: 21.4
click at [742, 114] on div "crew" at bounding box center [828, 113] width 181 height 21
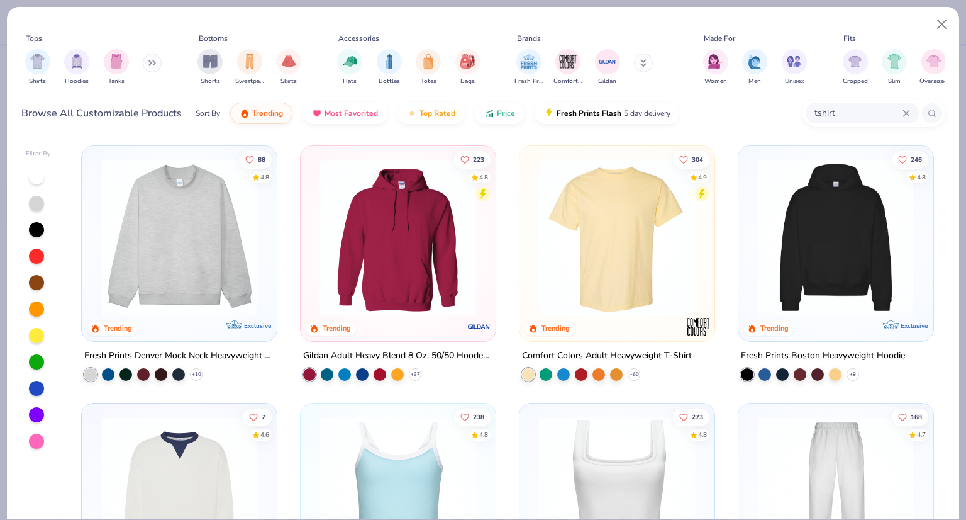
type input "tshirt"
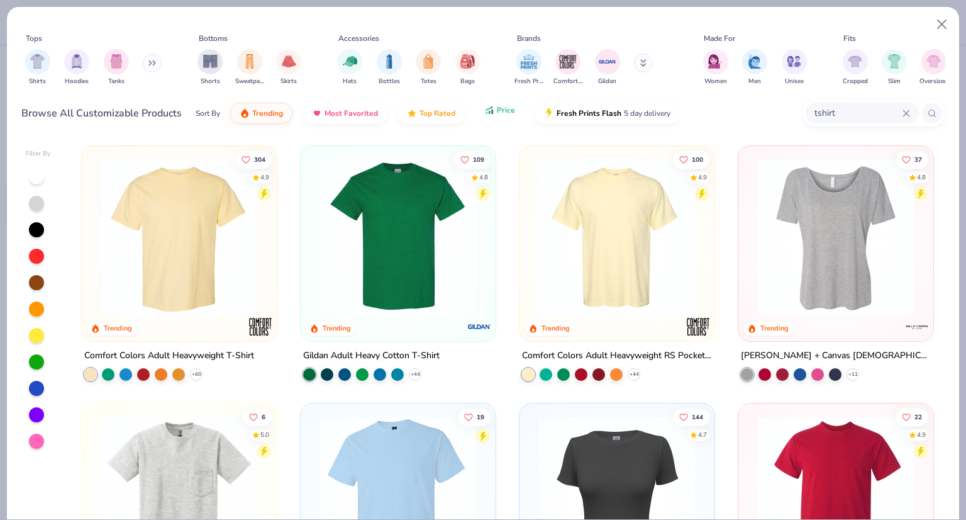
click at [498, 109] on span "Price" at bounding box center [506, 110] width 18 height 10
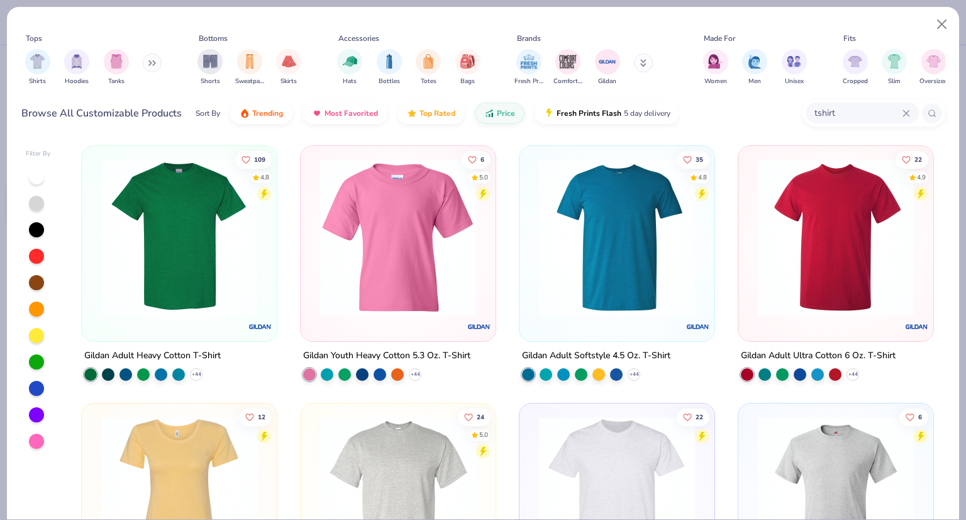
click at [644, 220] on img at bounding box center [617, 237] width 170 height 157
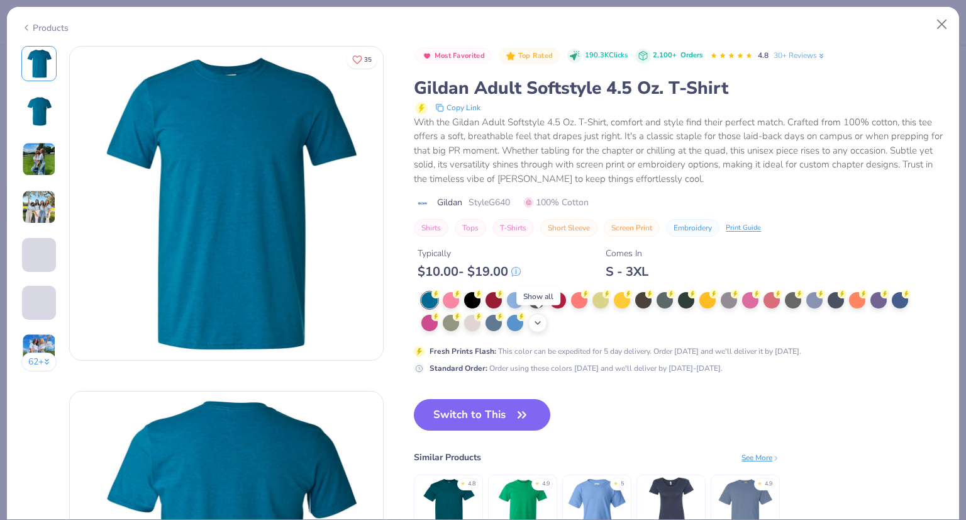
click at [542, 323] on icon at bounding box center [538, 323] width 10 height 10
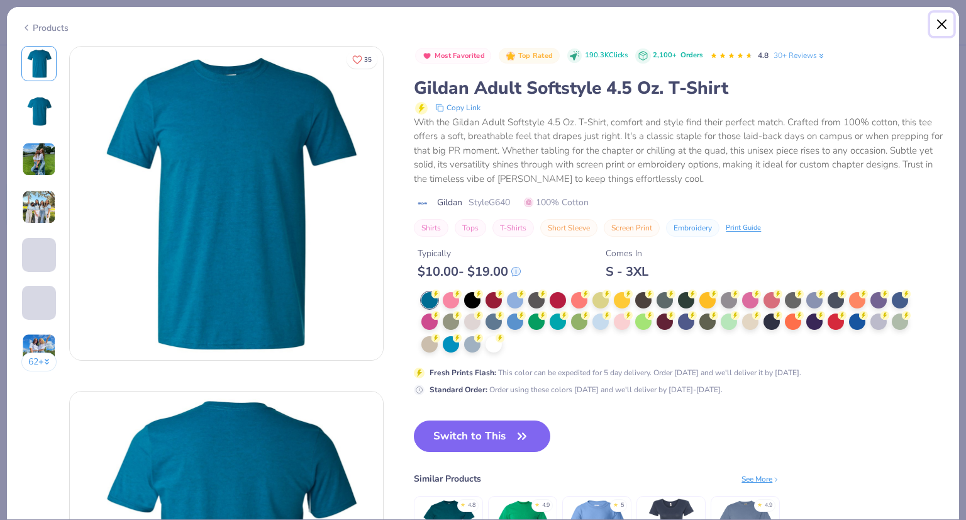
click at [939, 20] on button "Close" at bounding box center [943, 25] width 24 height 24
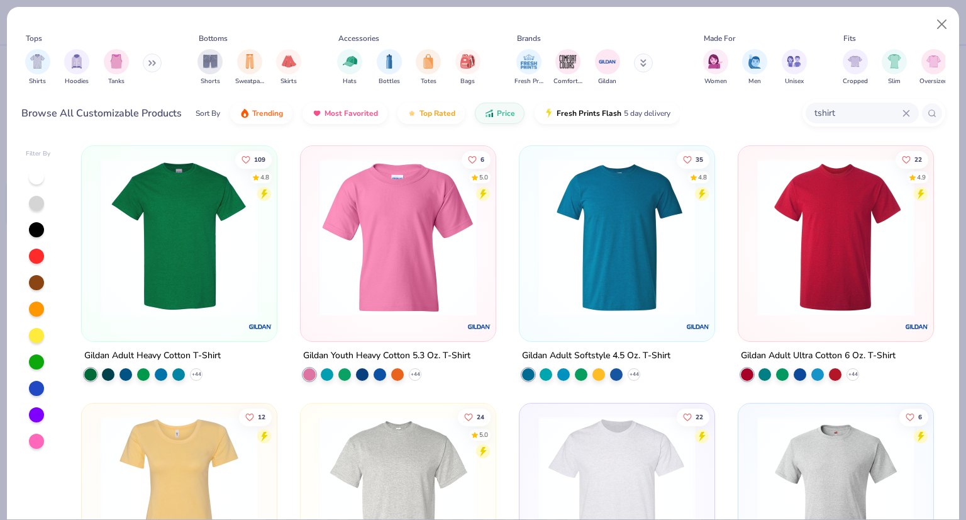
click at [187, 294] on img at bounding box center [179, 237] width 170 height 157
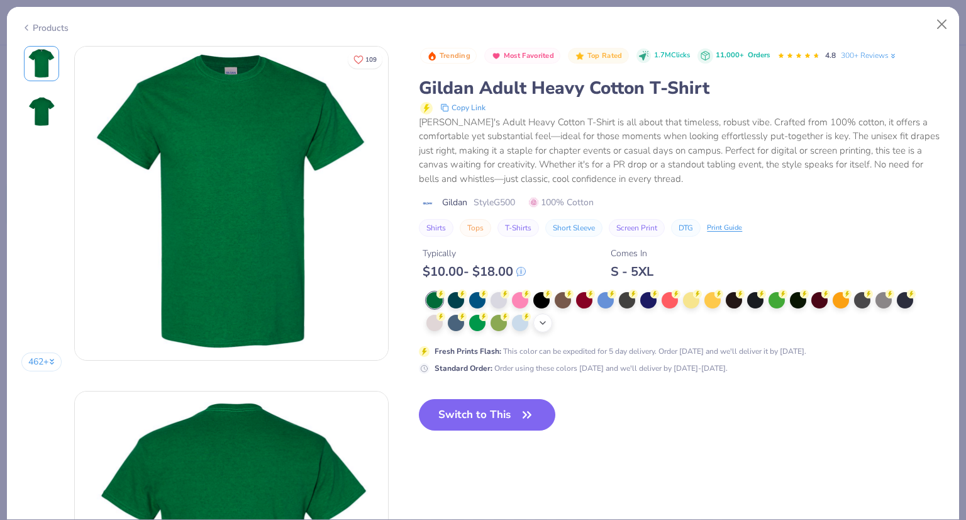
click at [540, 324] on icon at bounding box center [543, 323] width 10 height 10
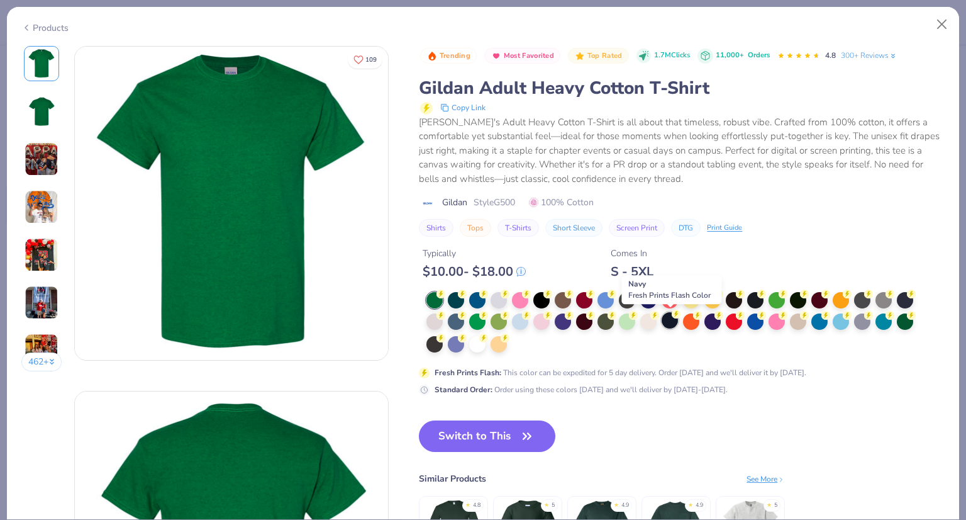
click at [672, 318] on div at bounding box center [670, 320] width 16 height 16
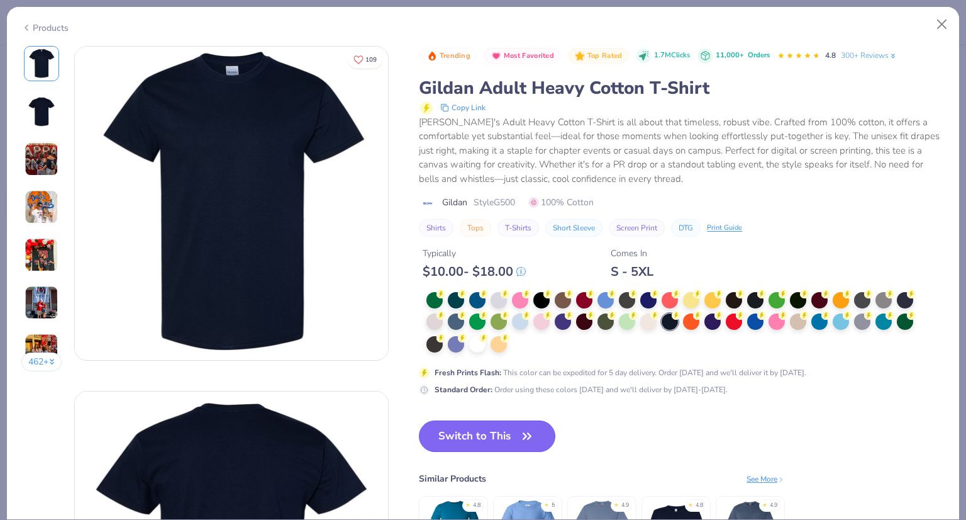
click at [479, 434] on button "Switch to This" at bounding box center [487, 435] width 137 height 31
click at [522, 435] on icon "button" at bounding box center [527, 436] width 18 height 18
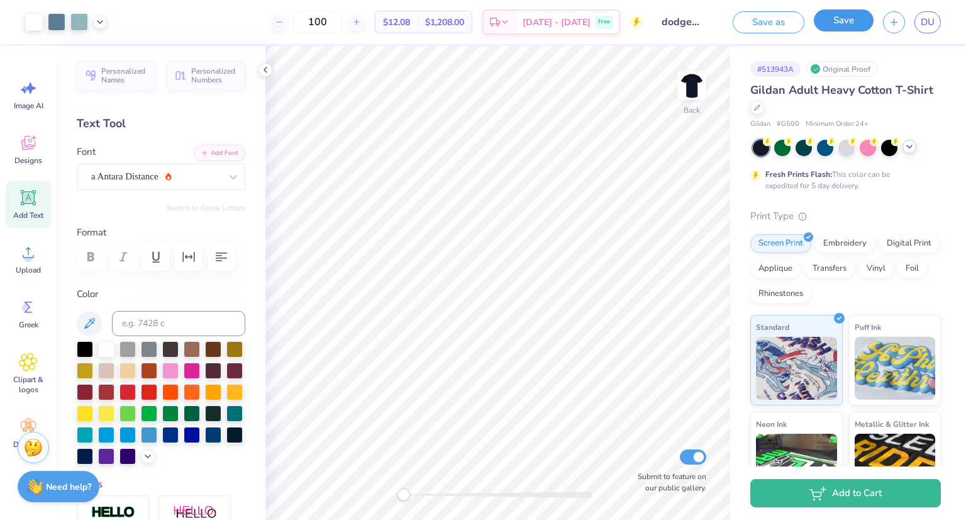
click at [839, 18] on button "Save" at bounding box center [844, 20] width 60 height 22
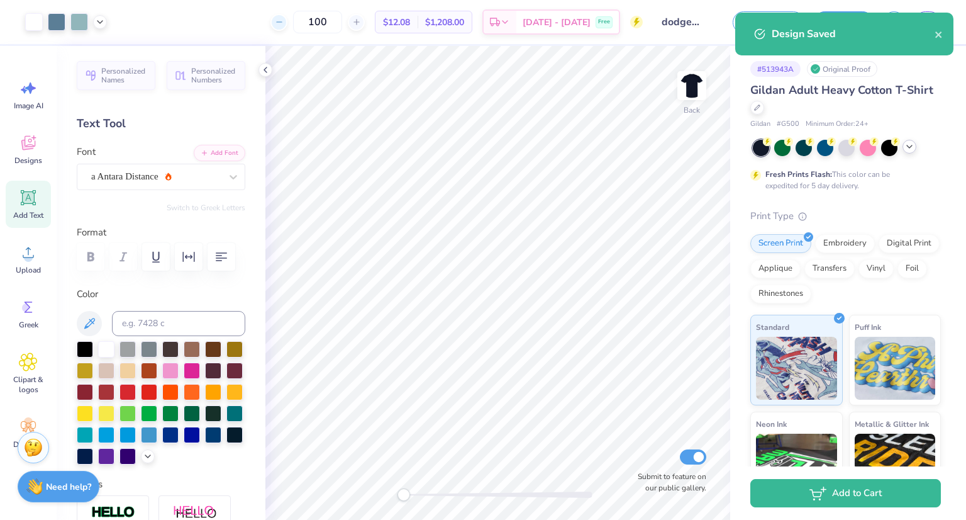
drag, startPoint x: 327, startPoint y: 23, endPoint x: 296, endPoint y: 23, distance: 30.8
click at [296, 23] on div "100" at bounding box center [318, 22] width 94 height 23
click at [942, 36] on icon "close" at bounding box center [939, 35] width 9 height 10
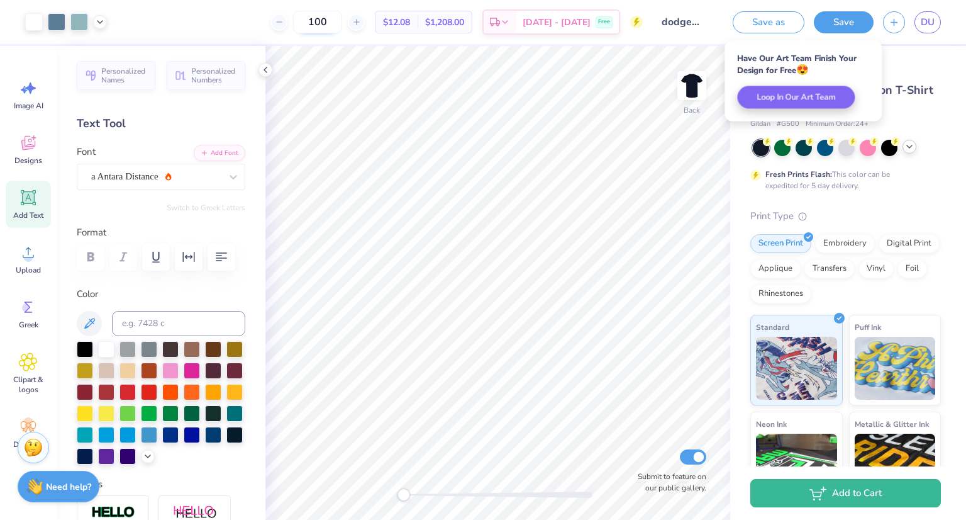
drag, startPoint x: 350, startPoint y: 20, endPoint x: 320, endPoint y: 18, distance: 29.6
click at [320, 18] on input "100" at bounding box center [317, 22] width 49 height 23
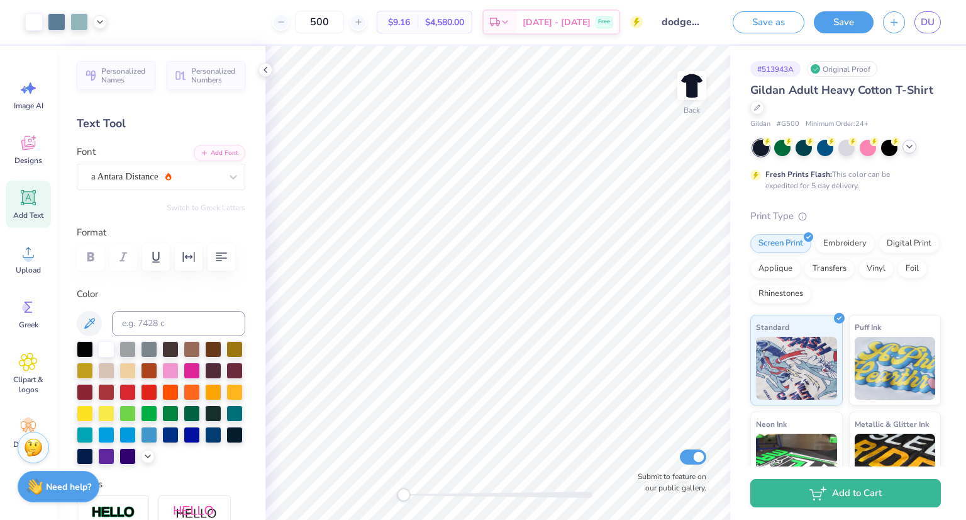
type input "500"
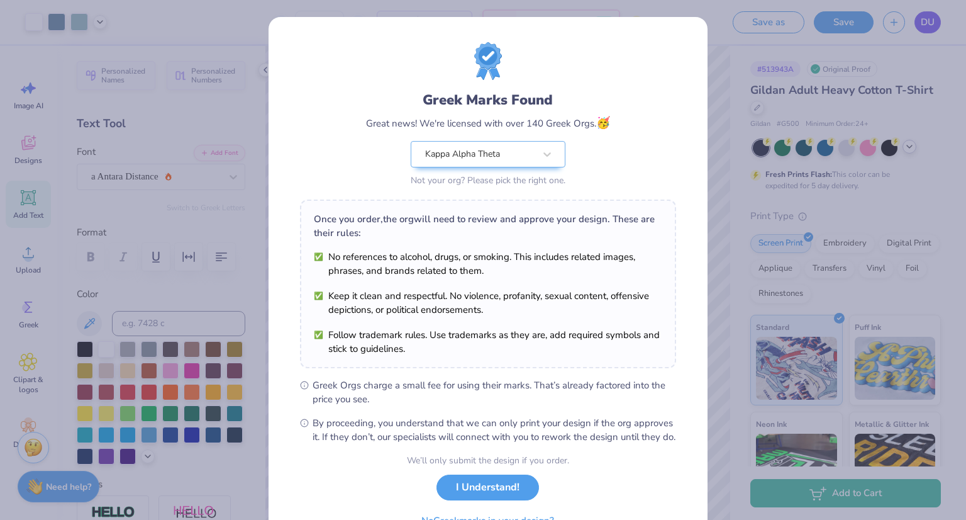
click at [932, 26] on div "Greek Marks Found Great news! We're licensed with over 140 Greek Orgs. 🥳 Kappa …" at bounding box center [483, 260] width 966 height 520
click at [490, 496] on button "I Understand!" at bounding box center [488, 484] width 103 height 26
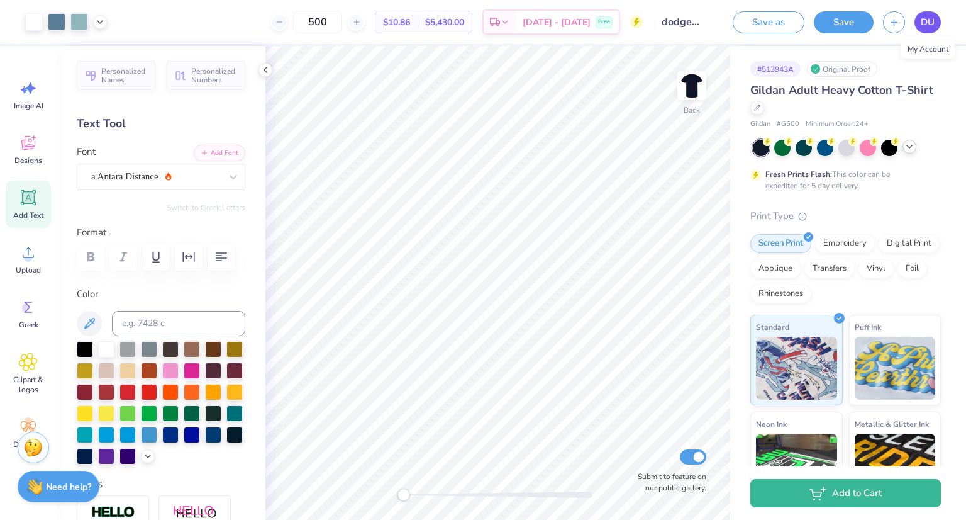
click at [929, 23] on span "DU" at bounding box center [928, 22] width 14 height 14
